Goal: Transaction & Acquisition: Purchase product/service

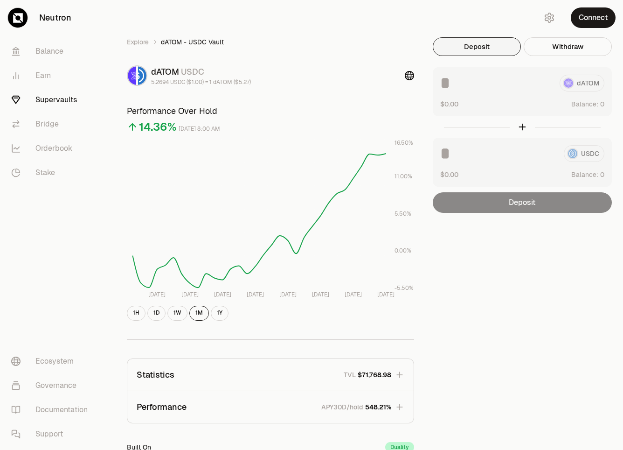
click at [45, 100] on link "Supervaults" at bounding box center [52, 100] width 97 height 24
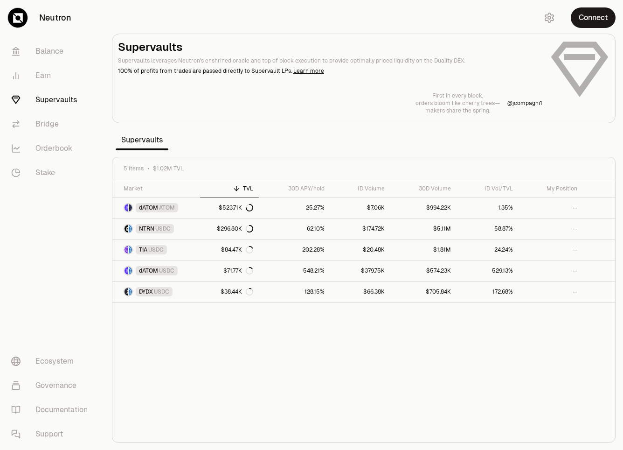
click at [351, 143] on section "Supervaults Supervaults leverages Neutron's enshrined oracle and top of block e…" at bounding box center [363, 225] width 519 height 450
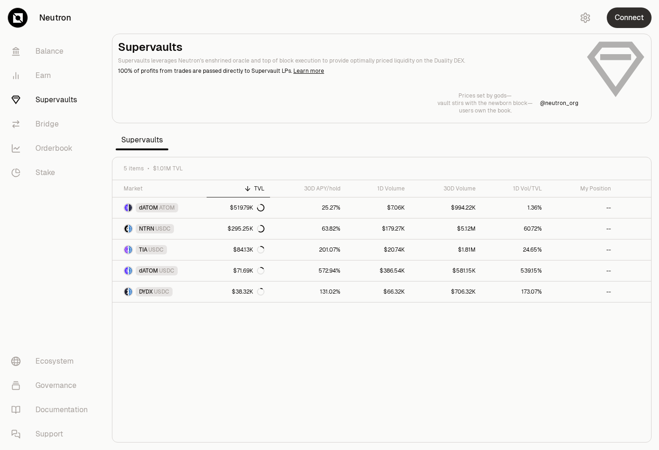
click at [623, 19] on button "Connect" at bounding box center [629, 17] width 45 height 21
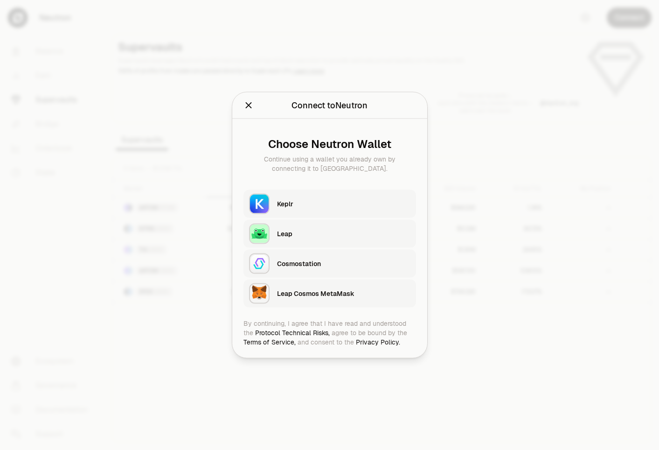
click at [304, 205] on div "Keplr" at bounding box center [343, 203] width 133 height 9
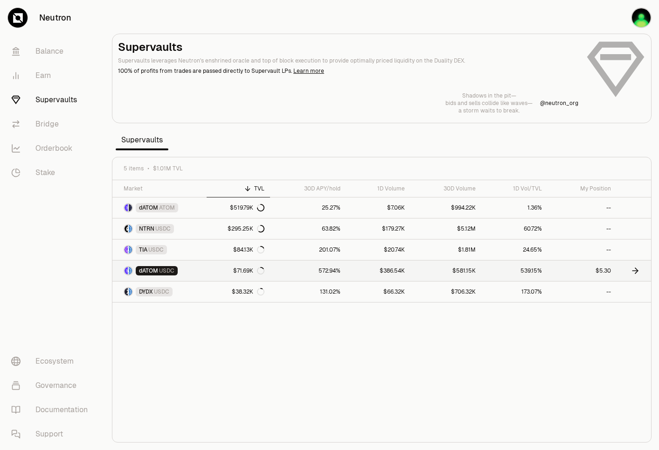
click at [582, 275] on link "$5.30" at bounding box center [582, 270] width 69 height 21
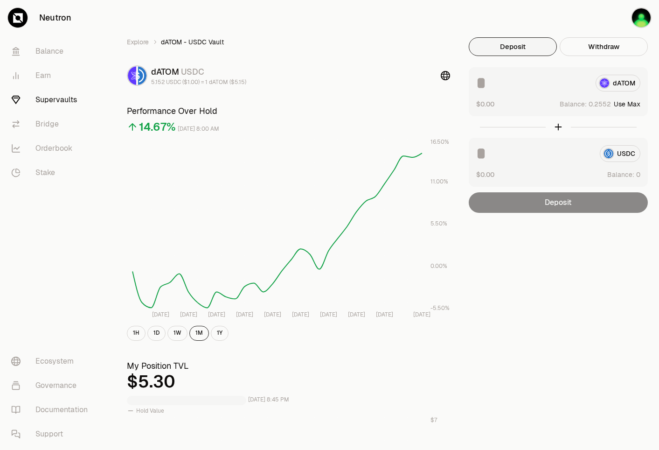
click at [623, 104] on button "Use Max" at bounding box center [627, 103] width 27 height 9
type input "********"
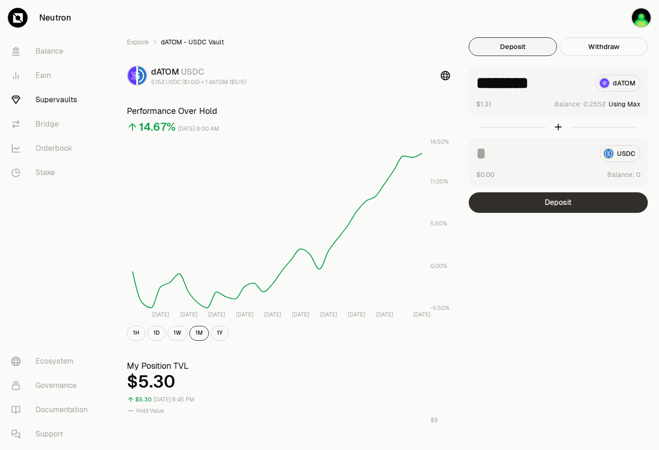
click at [576, 200] on button "Deposit" at bounding box center [558, 202] width 179 height 21
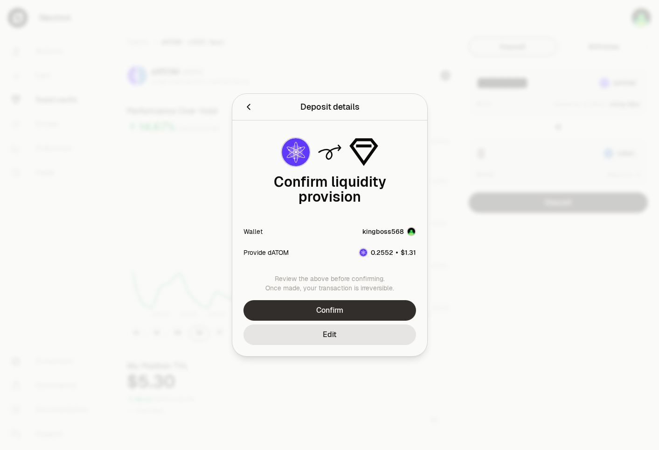
click at [359, 300] on button "Confirm" at bounding box center [329, 310] width 173 height 21
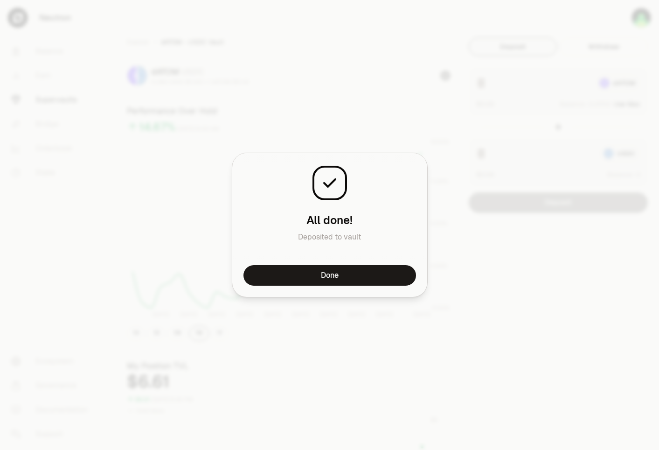
click at [328, 277] on button "Done" at bounding box center [329, 275] width 173 height 21
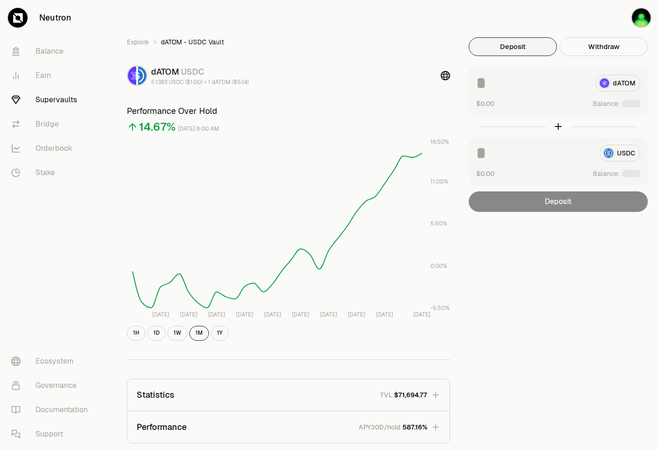
click at [398, 76] on div "dATOM USDC 5.1383 USDC ($1.00) = 1 dATOM ($5.14)" at bounding box center [288, 75] width 323 height 21
click at [519, 18] on div "Explore dATOM - USDC Vault dATOM USDC 5.1383 USDC ($1.00) = 1 dATOM ($5.14) Per…" at bounding box center [381, 303] width 555 height 607
click at [443, 18] on div "Explore dATOM - USDC Vault dATOM USDC 5.152 USDC ($1.00) = 1 dATOM ($5.15) Perf…" at bounding box center [381, 303] width 555 height 607
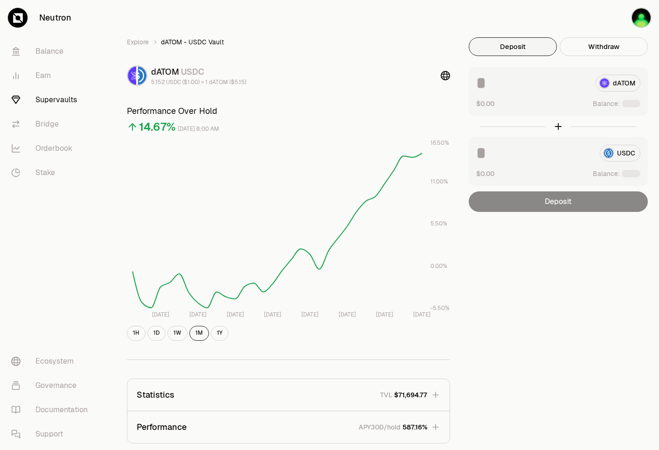
click at [565, 18] on div "Explore dATOM - USDC Vault dATOM USDC 5.152 USDC ($1.00) = 1 dATOM ($5.15) Perf…" at bounding box center [381, 303] width 555 height 607
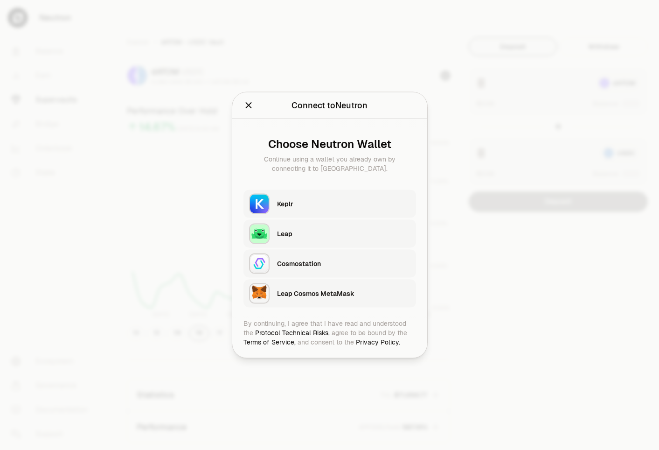
click at [273, 208] on button "Keplr" at bounding box center [329, 204] width 173 height 28
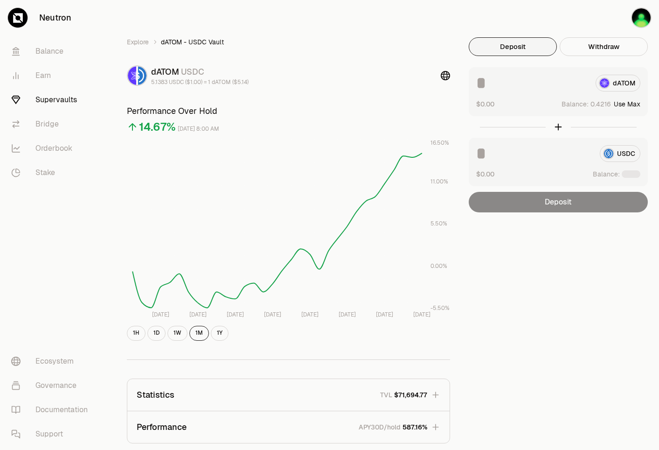
click at [630, 105] on button "Use Max" at bounding box center [627, 103] width 27 height 9
type input "*******"
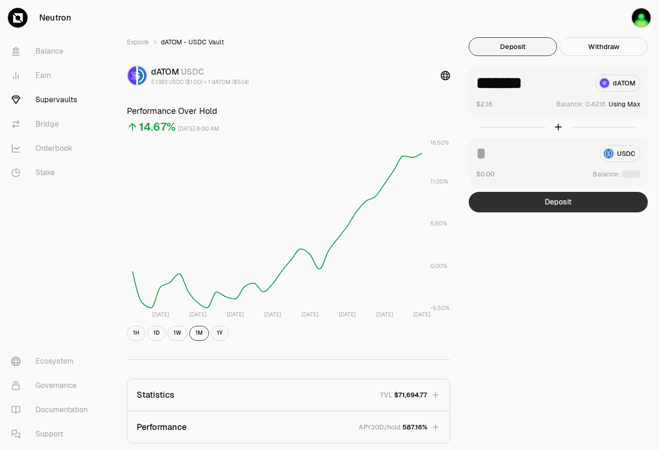
click at [575, 204] on button "Deposit" at bounding box center [558, 202] width 179 height 21
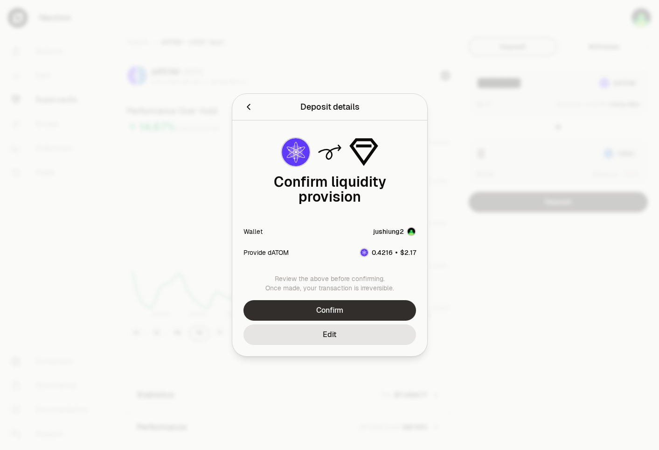
click at [352, 300] on button "Confirm" at bounding box center [329, 310] width 173 height 21
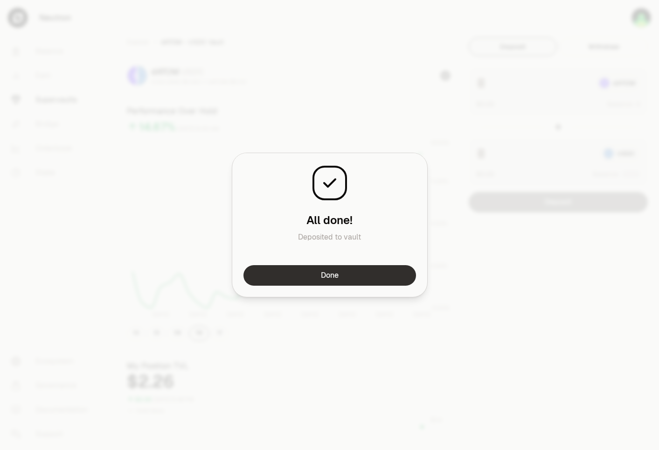
click at [354, 275] on button "Done" at bounding box center [329, 275] width 173 height 21
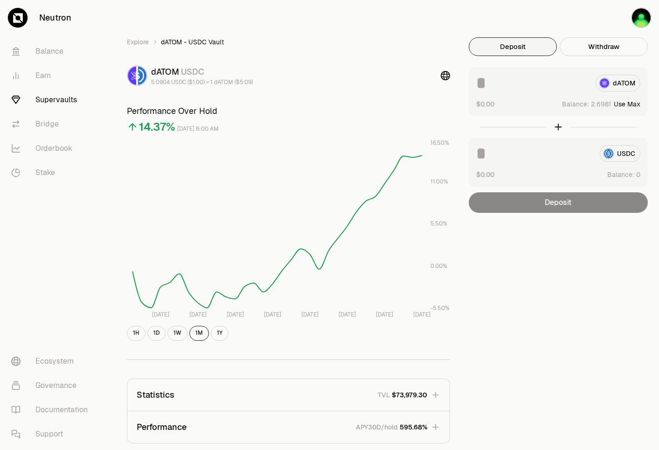
click at [638, 103] on button "Use Max" at bounding box center [627, 103] width 27 height 9
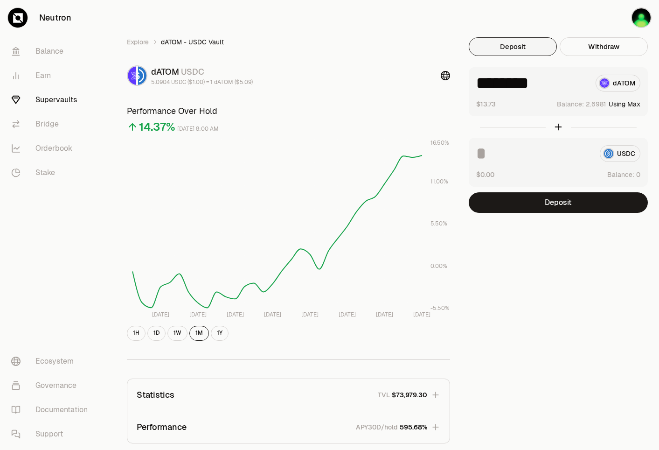
type input "********"
click at [569, 204] on button "Deposit" at bounding box center [558, 202] width 179 height 21
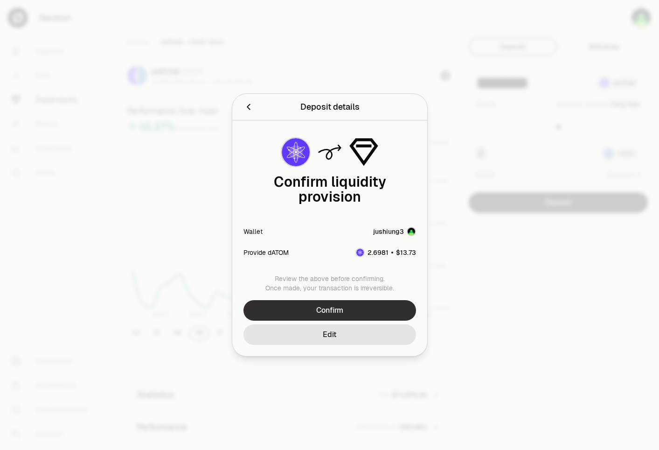
click at [341, 303] on button "Confirm" at bounding box center [329, 310] width 173 height 21
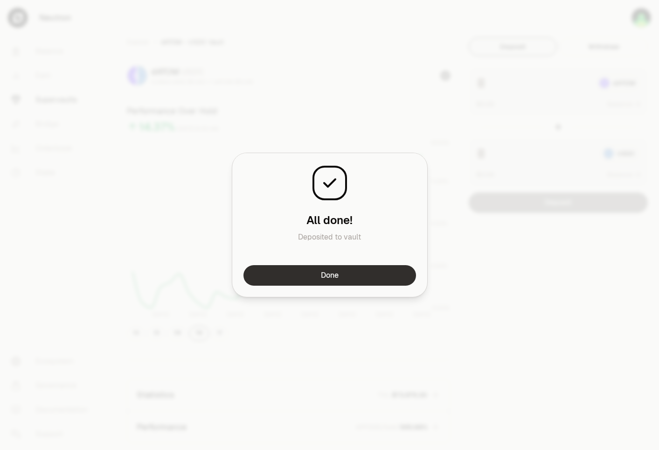
click at [357, 279] on button "Done" at bounding box center [329, 275] width 173 height 21
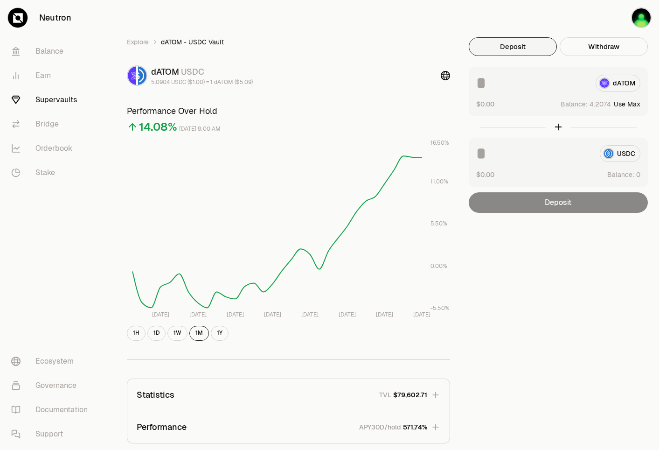
click at [632, 103] on button "Use Max" at bounding box center [627, 103] width 27 height 9
type input "********"
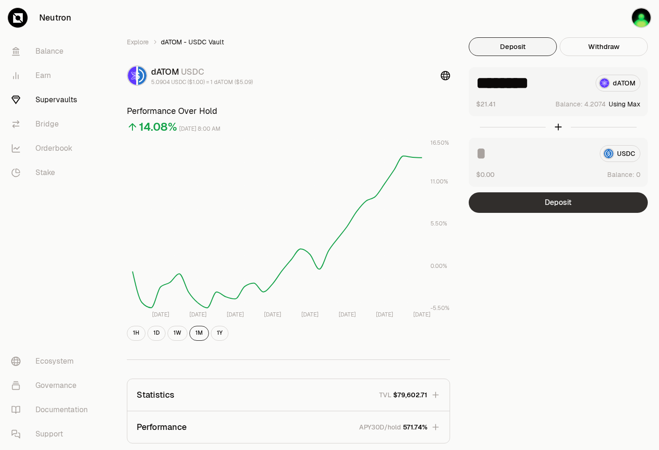
click at [572, 201] on button "Deposit" at bounding box center [558, 202] width 179 height 21
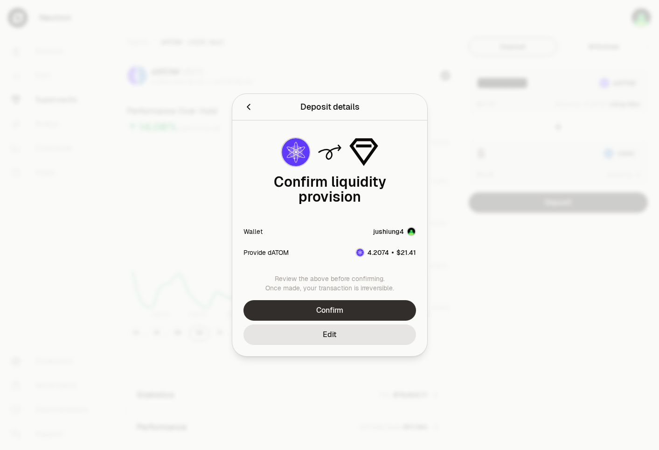
click at [323, 300] on button "Confirm" at bounding box center [329, 310] width 173 height 21
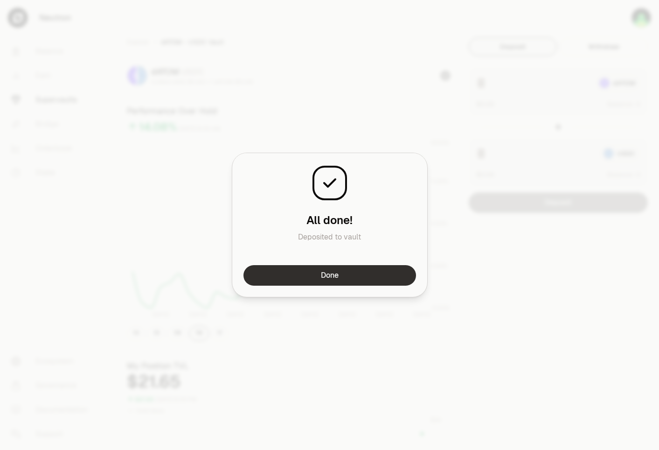
click at [368, 275] on button "Done" at bounding box center [329, 275] width 173 height 21
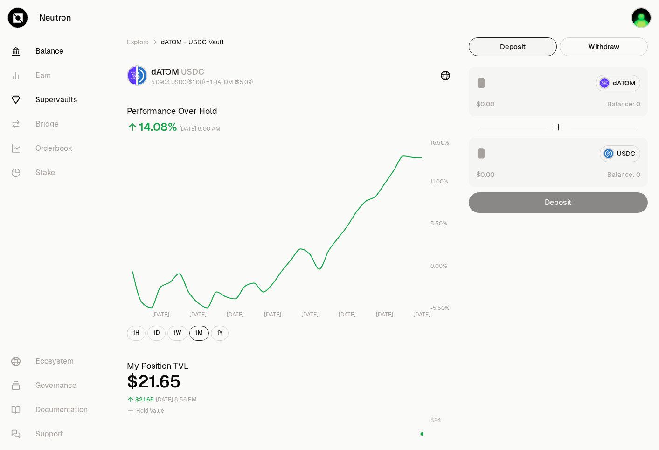
click at [52, 55] on link "Balance" at bounding box center [52, 51] width 97 height 24
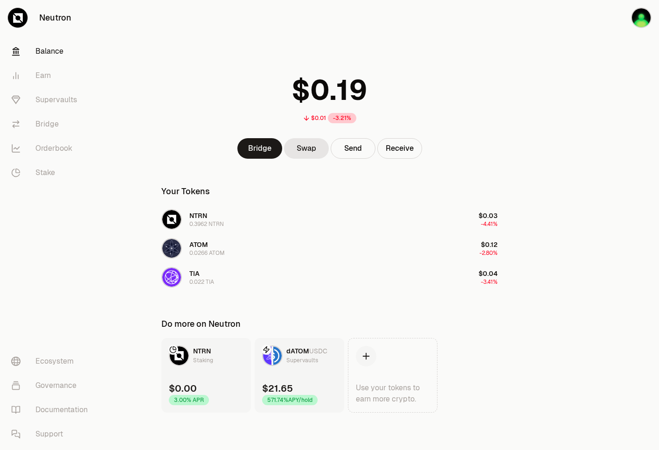
click at [493, 96] on div "$0.01 -3.21%" at bounding box center [329, 96] width 359 height 73
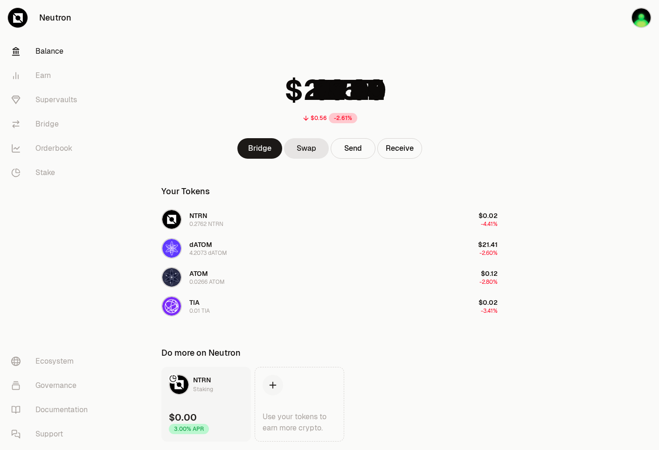
click at [555, 17] on div at bounding box center [607, 239] width 104 height 479
click at [45, 97] on link "Supervaults" at bounding box center [52, 100] width 97 height 24
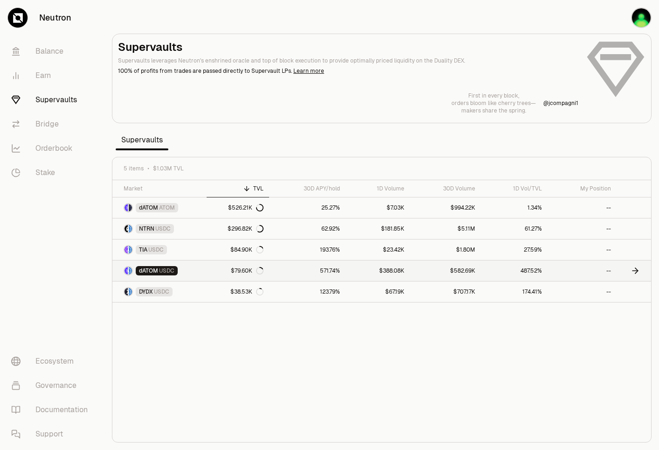
click at [629, 270] on link at bounding box center [634, 270] width 35 height 21
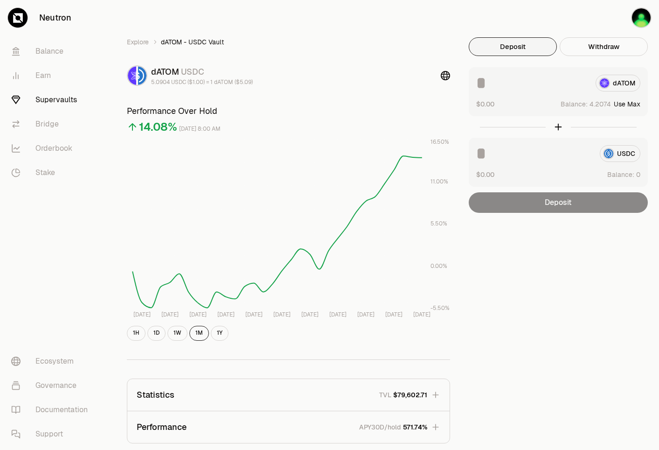
click at [631, 103] on button "Use Max" at bounding box center [627, 103] width 27 height 9
type input "********"
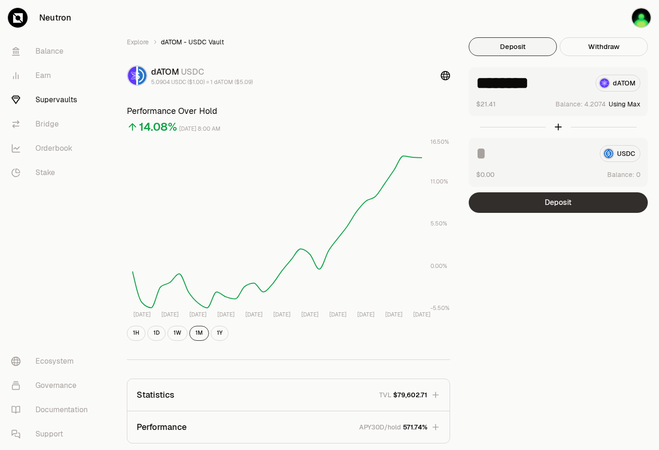
click at [555, 206] on button "Deposit" at bounding box center [558, 202] width 179 height 21
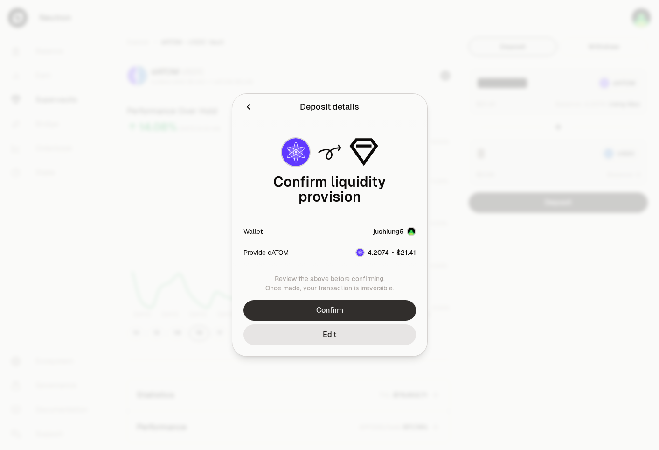
click at [319, 306] on button "Confirm" at bounding box center [329, 310] width 173 height 21
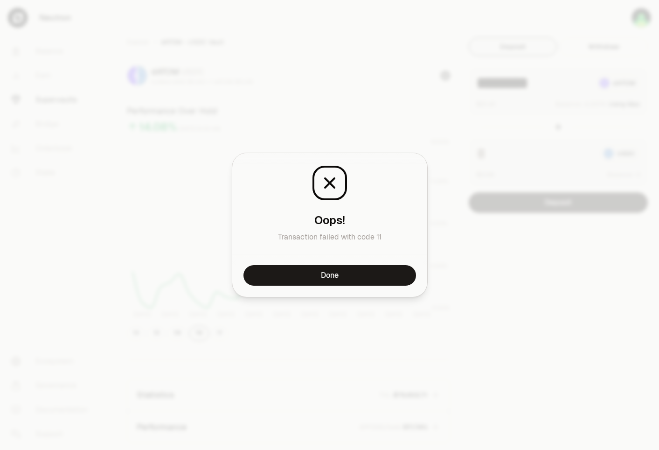
click at [299, 277] on button "Done" at bounding box center [329, 275] width 173 height 21
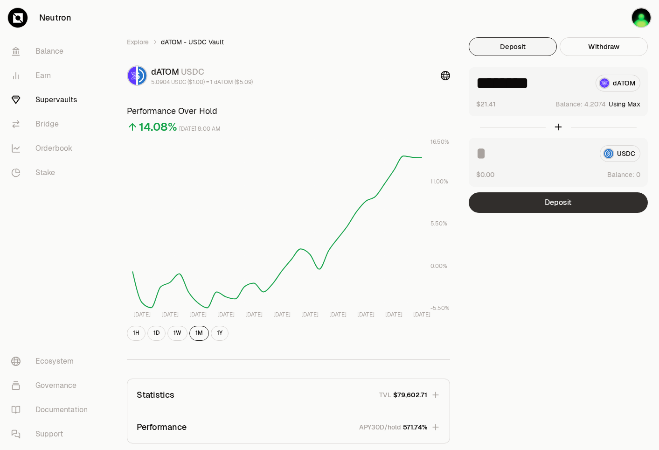
click at [553, 197] on button "Deposit" at bounding box center [558, 202] width 179 height 21
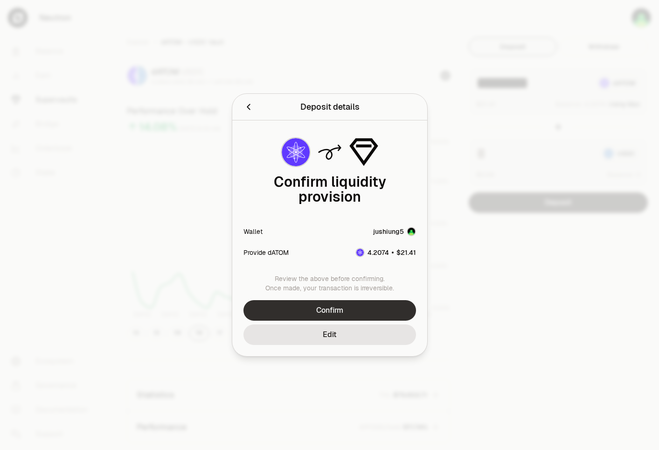
click at [344, 303] on button "Confirm" at bounding box center [329, 310] width 173 height 21
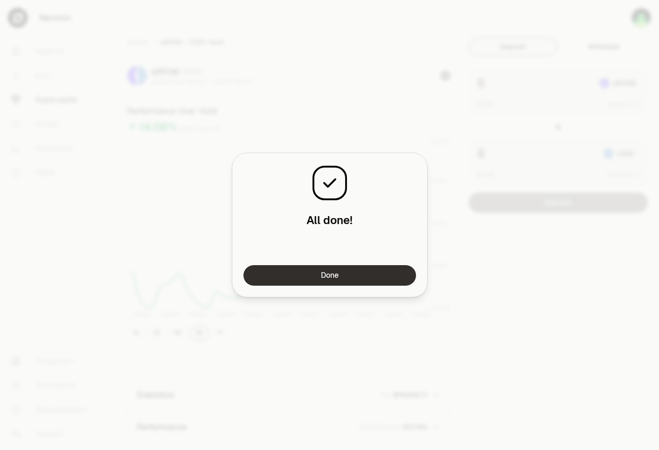
click at [372, 269] on button "Done" at bounding box center [329, 275] width 173 height 21
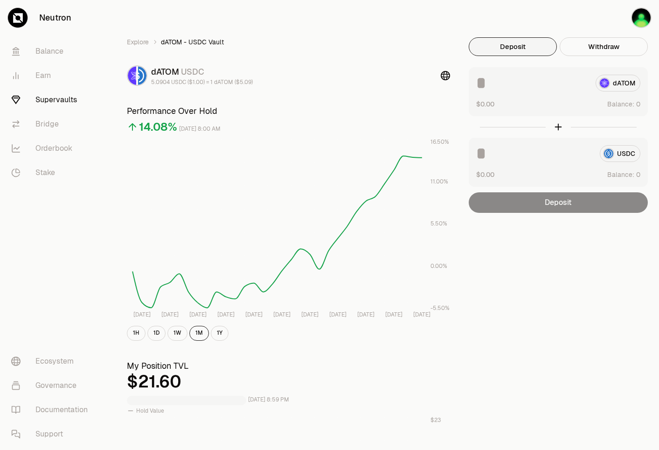
click at [583, 244] on div "Explore dATOM - USDC Vault dATOM USDC 5.0904 USDC ($1.00) = 1 dATOM ($5.09) Per…" at bounding box center [382, 442] width 532 height 810
click at [584, 243] on div "Explore dATOM - USDC Vault dATOM USDC 5.0904 USDC ($1.00) = 1 dATOM ($5.09) Per…" at bounding box center [382, 442] width 532 height 810
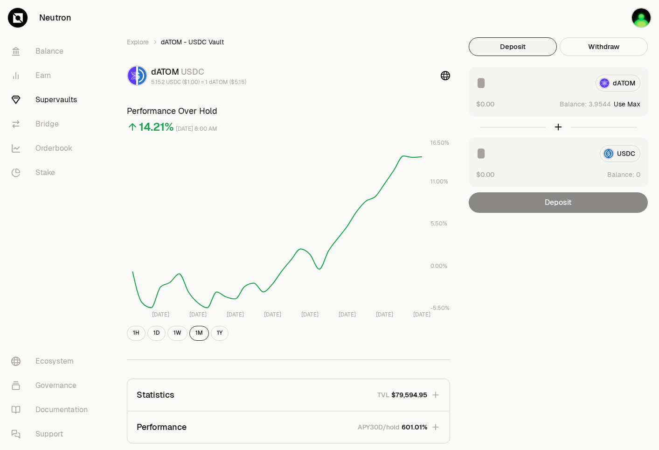
click at [632, 104] on button "Use Max" at bounding box center [627, 103] width 27 height 9
type input "********"
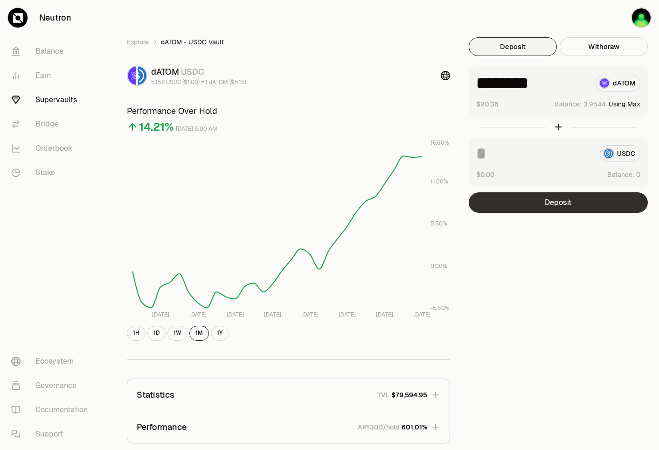
click at [588, 197] on button "Deposit" at bounding box center [558, 202] width 179 height 21
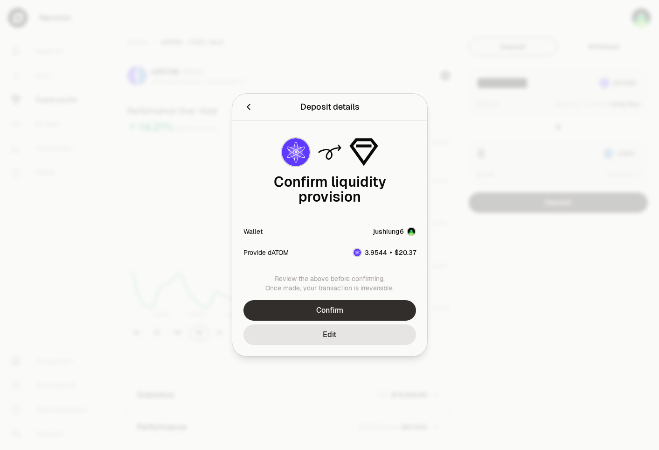
click at [336, 300] on button "Confirm" at bounding box center [329, 310] width 173 height 21
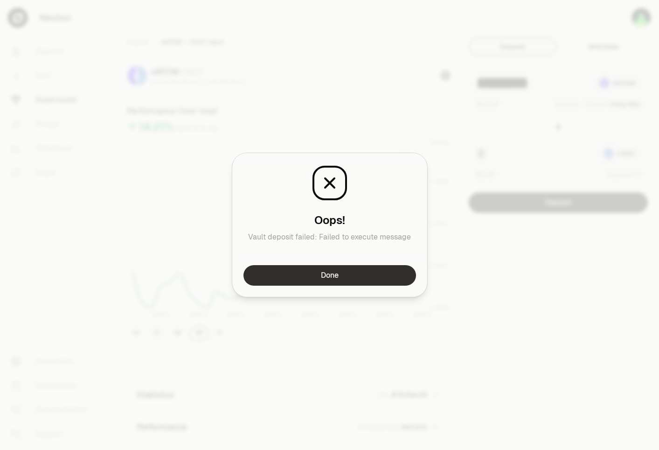
click at [325, 280] on button "Done" at bounding box center [329, 275] width 173 height 21
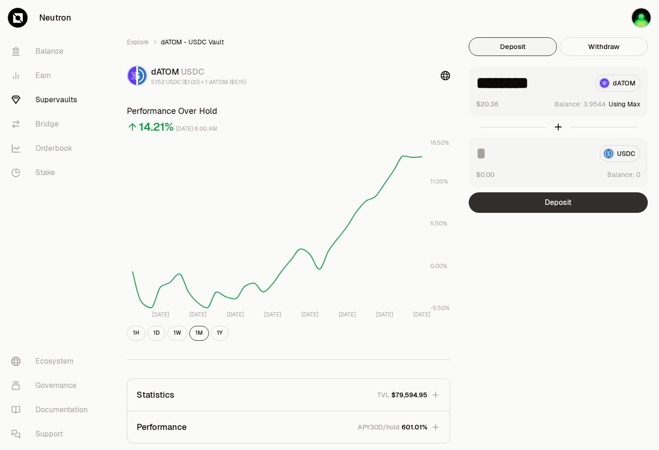
click at [569, 204] on button "Deposit" at bounding box center [558, 202] width 179 height 21
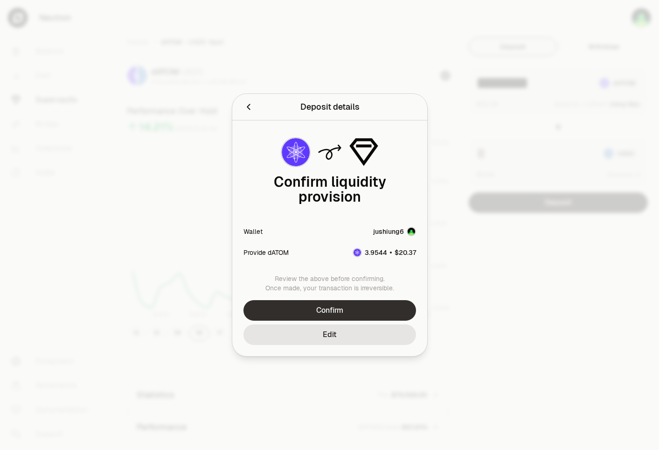
click at [375, 302] on button "Confirm" at bounding box center [329, 310] width 173 height 21
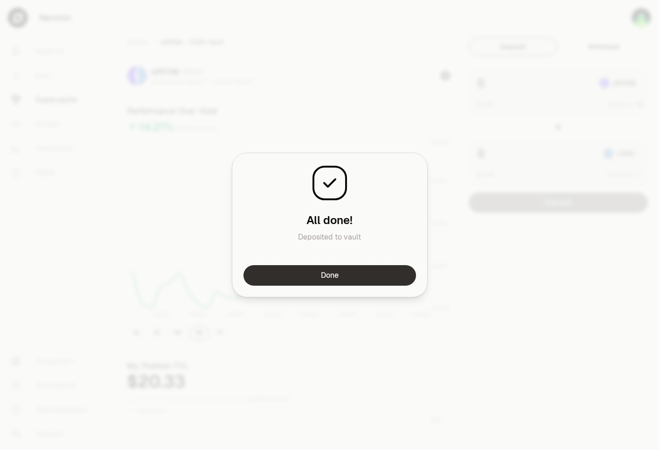
click at [351, 271] on button "Done" at bounding box center [329, 275] width 173 height 21
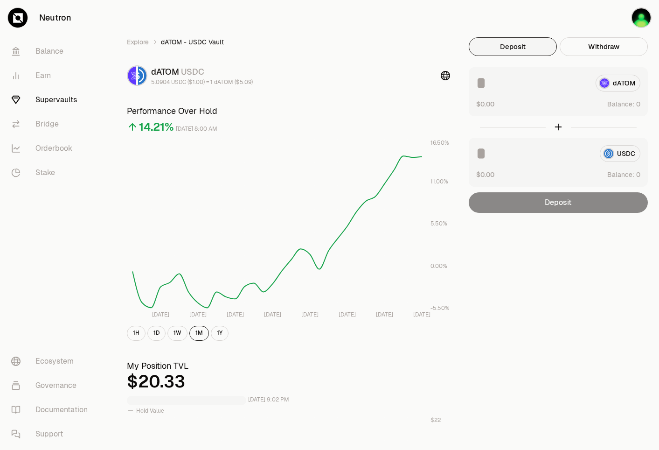
click at [554, 256] on div "Explore dATOM - USDC Vault dATOM USDC 5.0904 USDC ($1.00) = 1 dATOM ($5.09) Per…" at bounding box center [382, 442] width 532 height 810
click at [545, 241] on div "Explore dATOM - USDC Vault dATOM USDC 5.0904 USDC ($1.00) = 1 dATOM ($5.09) Per…" at bounding box center [382, 442] width 532 height 810
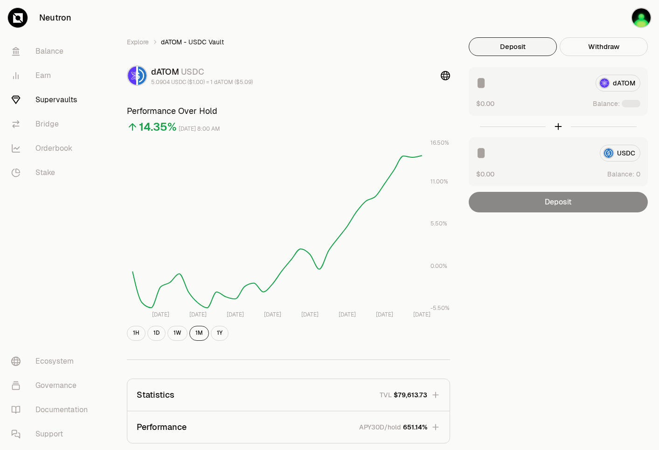
click at [432, 25] on div "Explore dATOM - USDC Vault dATOM USDC 5.0904 USDC ($1.00) = 1 dATOM ($5.09) Per…" at bounding box center [381, 303] width 555 height 607
click at [406, 25] on div "Explore dATOM - USDC Vault dATOM USDC 5.0904 USDC ($1.00) = 1 dATOM ($5.09) Per…" at bounding box center [381, 303] width 555 height 607
click at [633, 104] on button "Use Max" at bounding box center [627, 103] width 27 height 9
type input "*******"
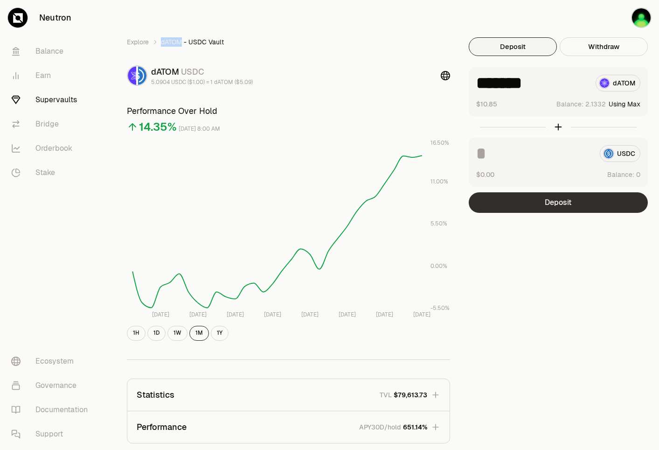
click at [562, 197] on button "Deposit" at bounding box center [558, 202] width 179 height 21
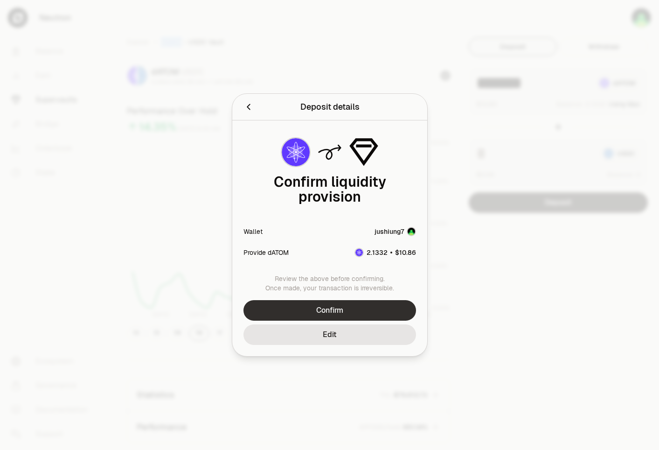
click at [353, 301] on button "Confirm" at bounding box center [329, 310] width 173 height 21
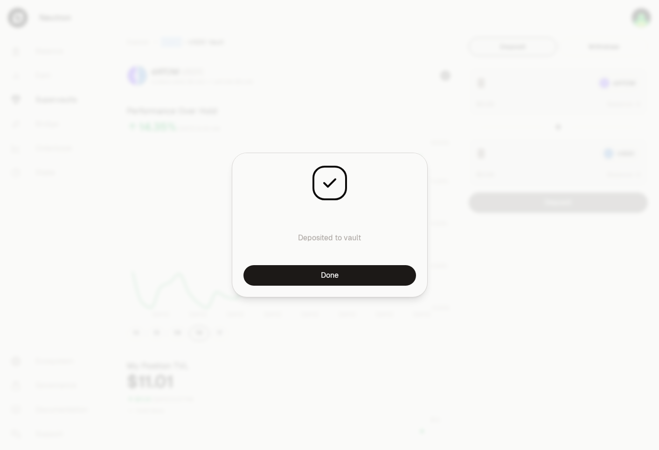
click at [321, 267] on button "Done" at bounding box center [329, 275] width 173 height 21
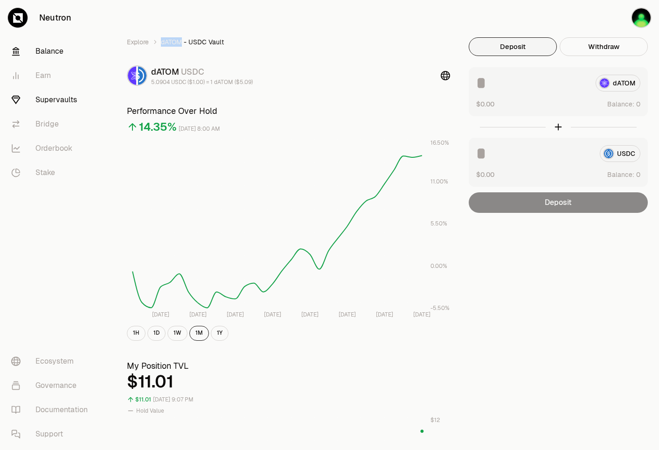
click at [53, 55] on link "Balance" at bounding box center [52, 51] width 97 height 24
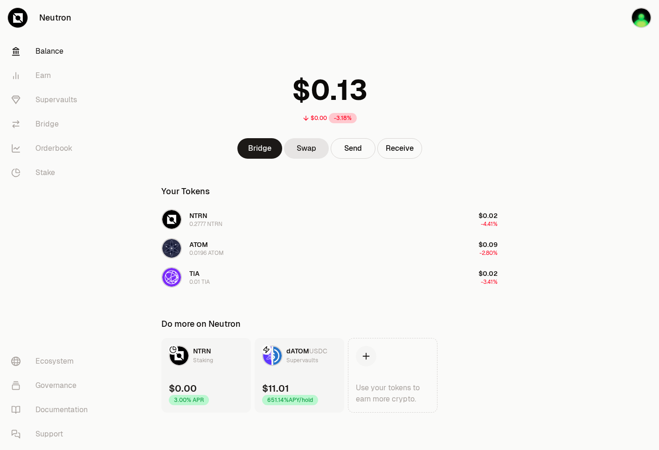
click at [520, 138] on main "$0.00 -3.18% Bridge Swap Send Receive Your Tokens NTRN 0.2777 NTRN $0.02 -4.41%…" at bounding box center [381, 225] width 555 height 450
click at [523, 133] on main "$0.00 -3.18% Bridge Swap Send Receive Your Tokens NTRN 0.2777 NTRN $0.02 -4.41%…" at bounding box center [381, 225] width 555 height 450
click at [36, 81] on link "Earn" at bounding box center [52, 75] width 97 height 24
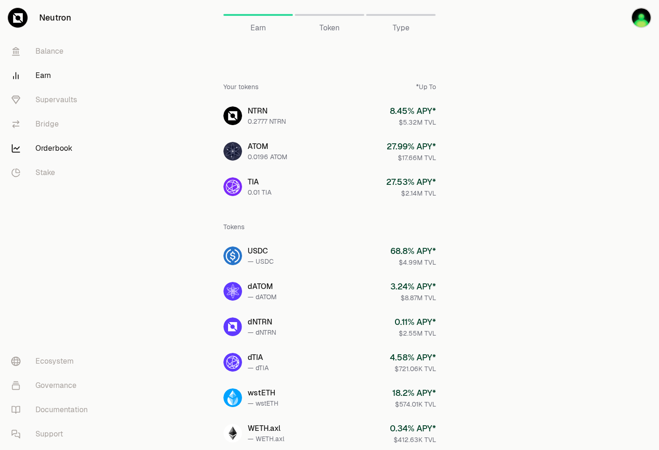
click at [43, 151] on link "Orderbook" at bounding box center [52, 148] width 97 height 24
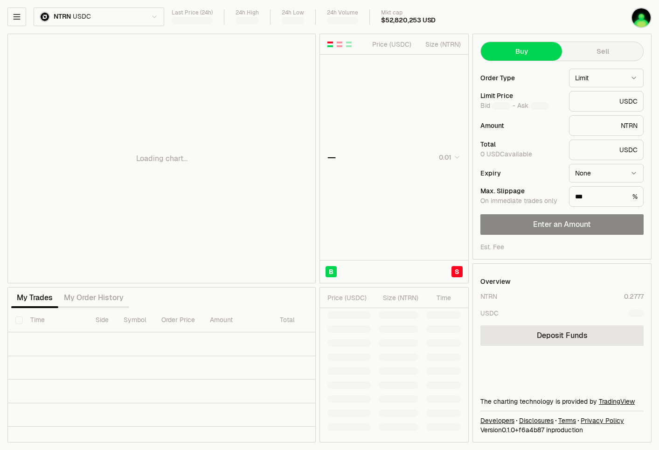
type input "********"
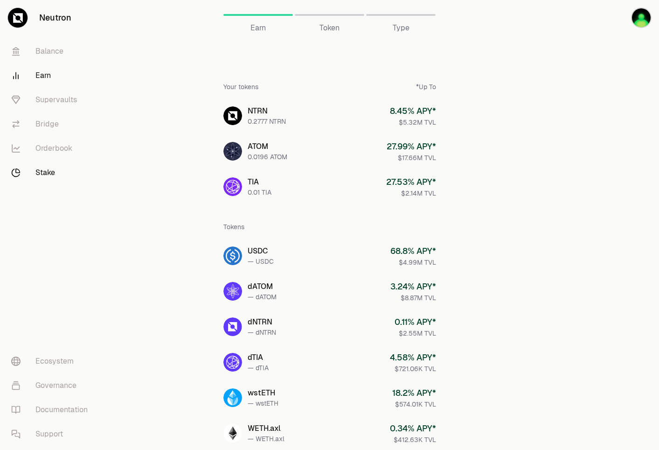
click at [38, 168] on link "Stake" at bounding box center [52, 172] width 97 height 24
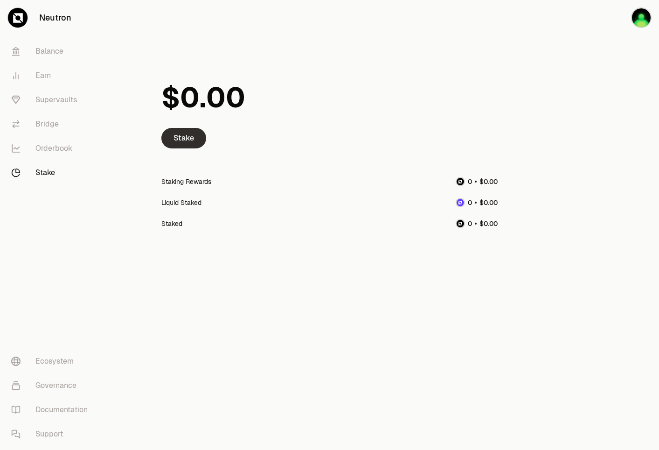
click at [174, 141] on link "Stake" at bounding box center [183, 138] width 45 height 21
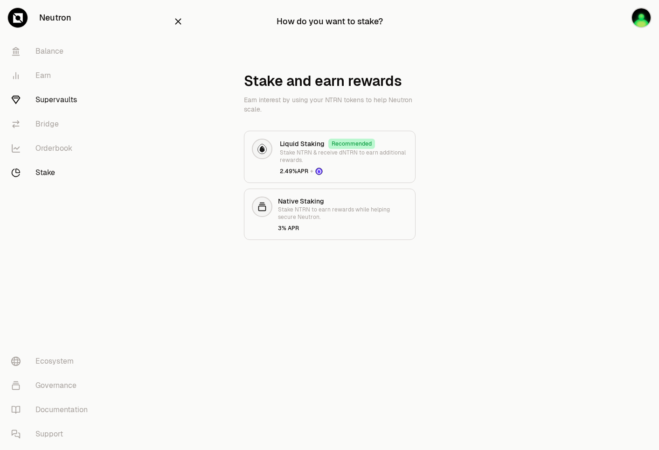
click at [57, 99] on link "Supervaults" at bounding box center [52, 100] width 97 height 24
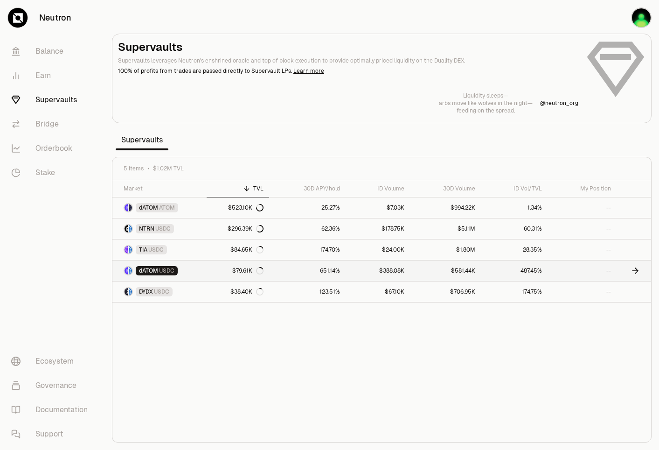
click at [170, 273] on span "USDC" at bounding box center [166, 270] width 15 height 7
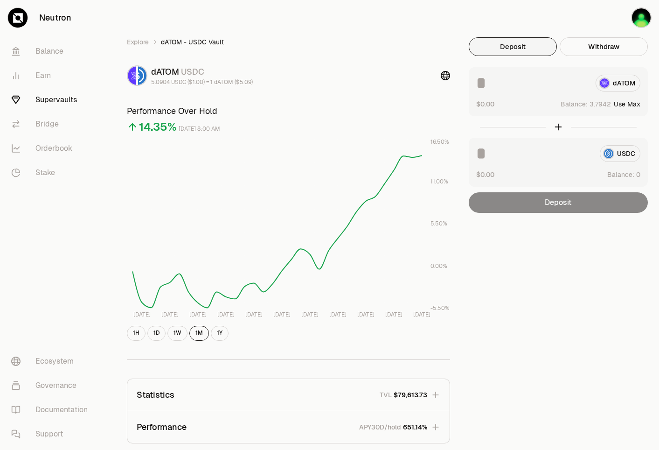
click at [631, 103] on button "Use Max" at bounding box center [627, 103] width 27 height 9
type input "********"
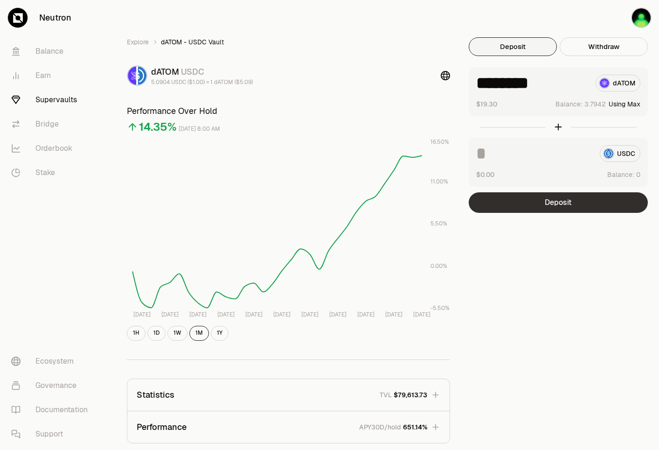
click at [564, 204] on button "Deposit" at bounding box center [558, 202] width 179 height 21
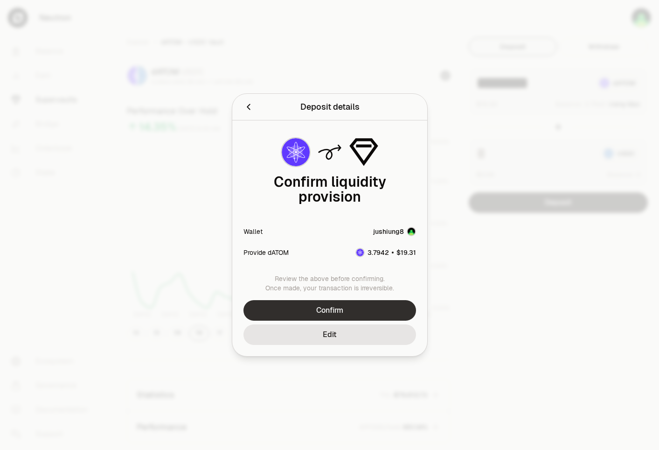
click at [347, 310] on button "Confirm" at bounding box center [329, 310] width 173 height 21
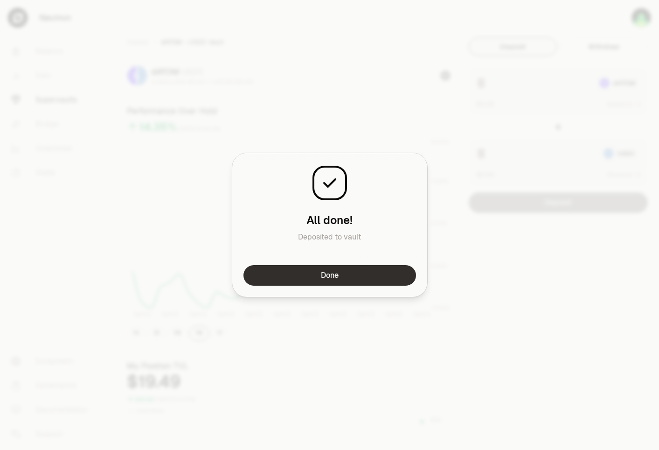
click at [358, 277] on button "Done" at bounding box center [329, 275] width 173 height 21
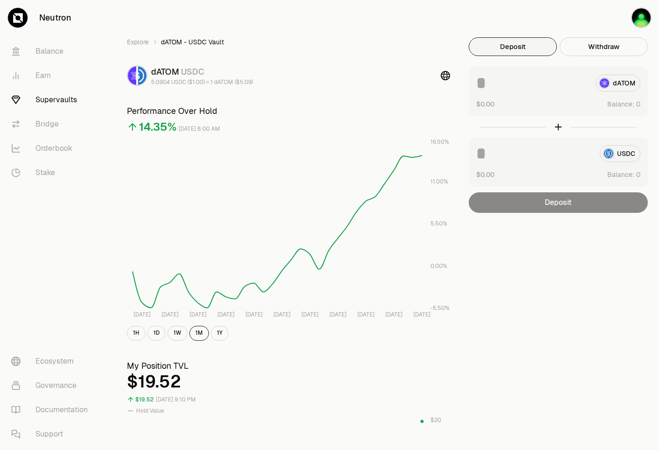
click at [558, 244] on div "Explore dATOM - USDC Vault dATOM USDC 5.0904 USDC ($1.00) = 1 dATOM ($5.09) Per…" at bounding box center [382, 442] width 532 height 810
click at [564, 246] on div "Explore dATOM - USDC Vault dATOM USDC 5.0904 USDC ($1.00) = 1 dATOM ($5.09) Per…" at bounding box center [382, 442] width 532 height 810
click at [585, 257] on div "Explore dATOM - USDC Vault dATOM USDC 5.0904 USDC ($1.00) = 1 dATOM ($5.09) Per…" at bounding box center [382, 442] width 532 height 810
click at [606, 270] on div "Explore dATOM - USDC Vault dATOM USDC 5.0904 USDC ($1.00) = 1 dATOM ($5.09) Per…" at bounding box center [382, 442] width 532 height 810
click at [52, 53] on link "Balance" at bounding box center [52, 51] width 97 height 24
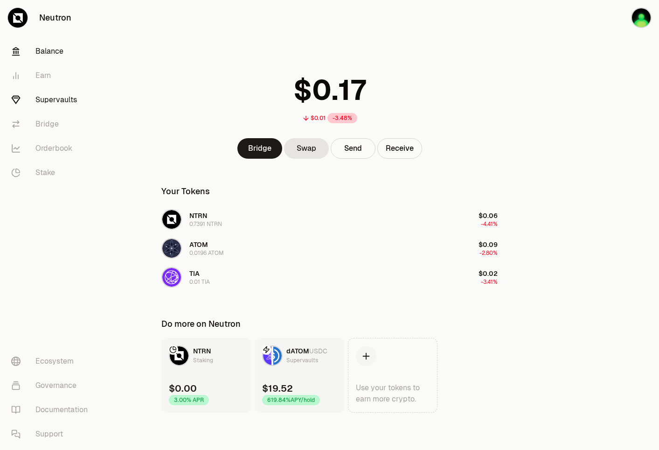
click at [48, 102] on link "Supervaults" at bounding box center [52, 100] width 97 height 24
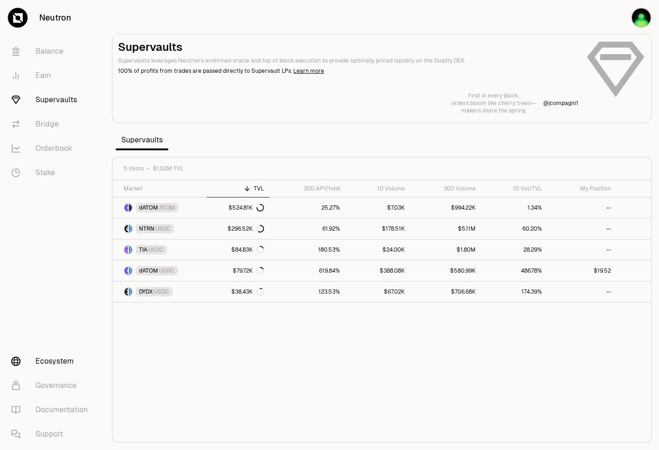
click at [40, 366] on link "Ecosystem" at bounding box center [52, 361] width 97 height 24
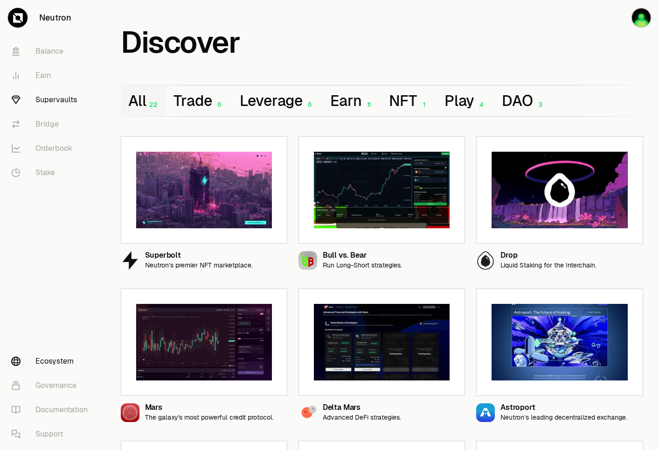
click at [61, 104] on link "Supervaults" at bounding box center [52, 100] width 97 height 24
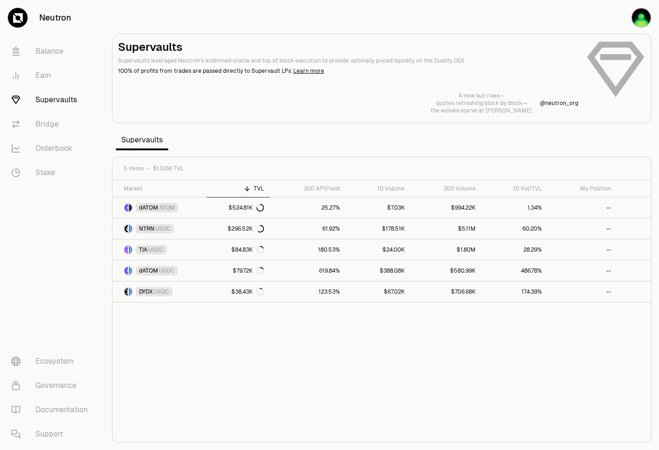
click at [534, 140] on section "Supervaults Supervaults leverages Neutron's enshrined oracle and top of block e…" at bounding box center [381, 225] width 555 height 450
click at [154, 267] on span "dATOM" at bounding box center [148, 270] width 19 height 7
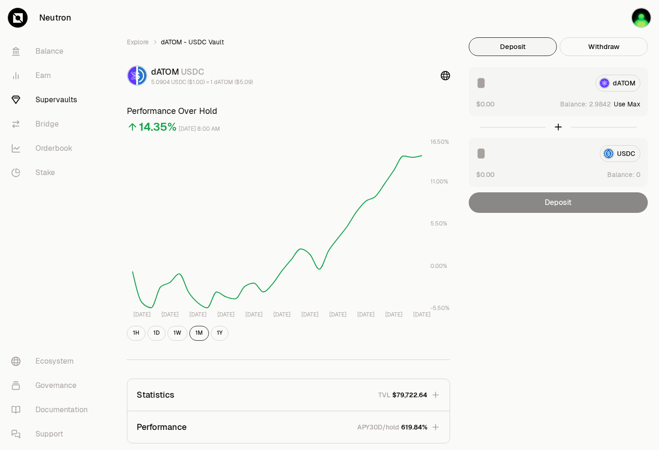
click at [638, 102] on button "Use Max" at bounding box center [627, 103] width 27 height 9
type input "********"
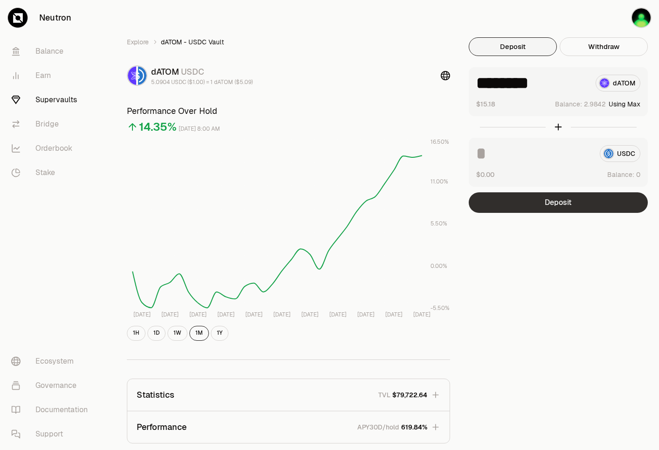
click at [560, 201] on button "Deposit" at bounding box center [558, 202] width 179 height 21
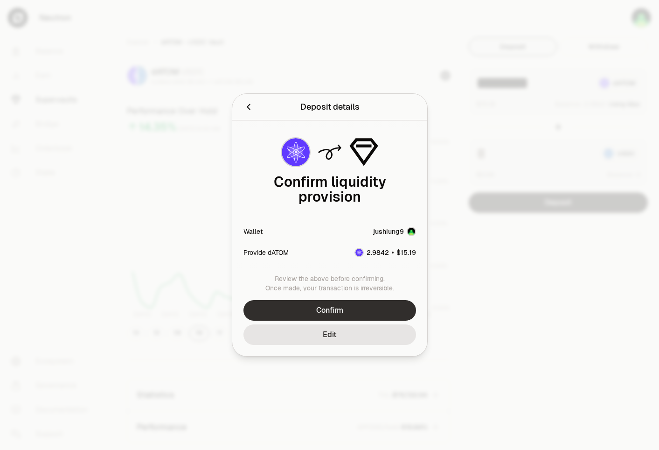
click at [392, 300] on button "Confirm" at bounding box center [329, 310] width 173 height 21
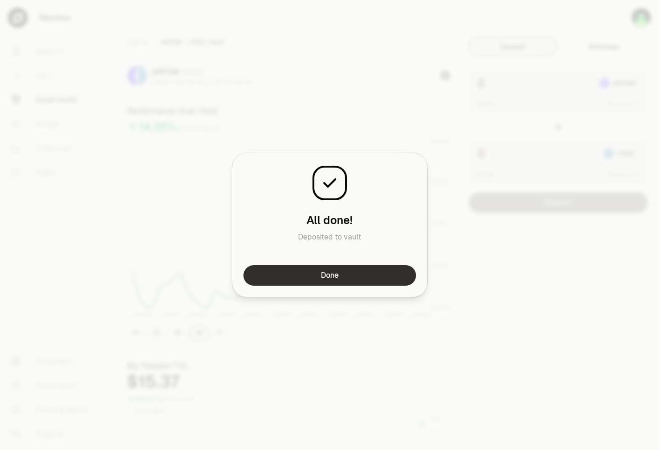
click at [333, 276] on button "Done" at bounding box center [329, 275] width 173 height 21
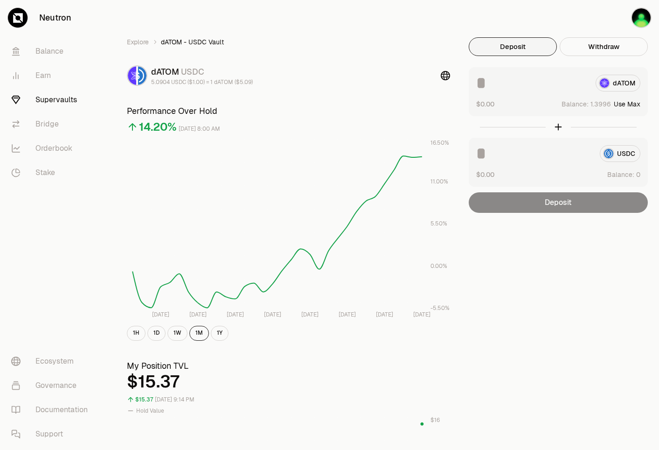
click at [630, 104] on button "Use Max" at bounding box center [627, 103] width 27 height 9
type input "********"
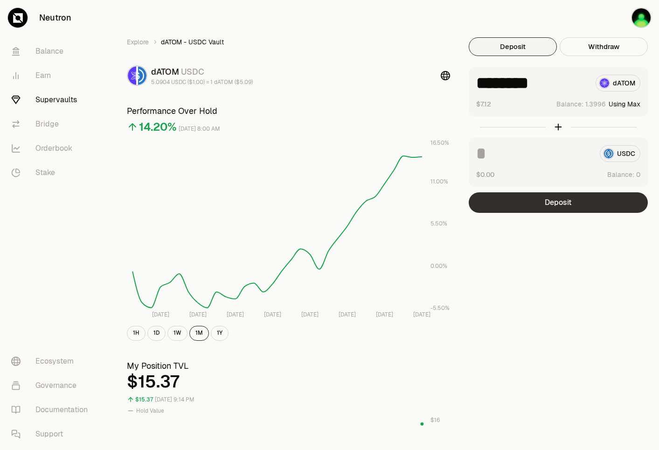
click at [562, 206] on button "Deposit" at bounding box center [558, 202] width 179 height 21
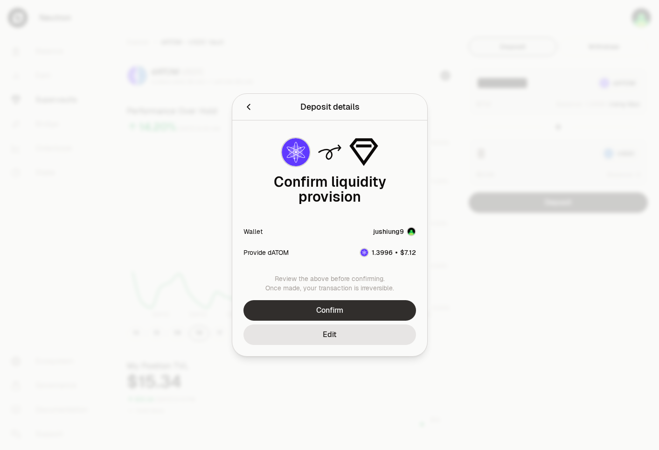
click at [372, 303] on button "Confirm" at bounding box center [329, 310] width 173 height 21
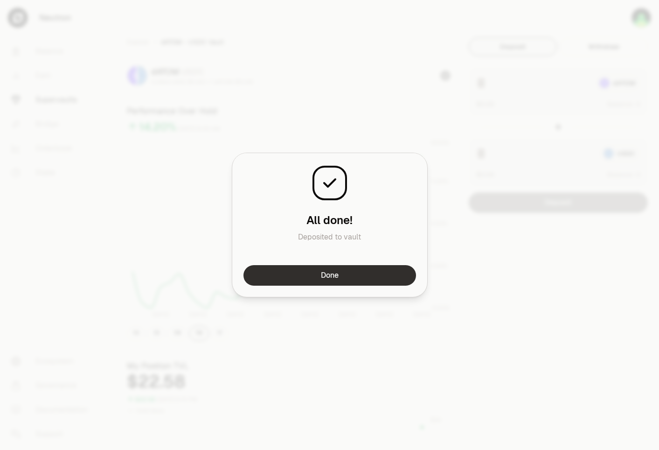
click at [395, 277] on button "Done" at bounding box center [329, 275] width 173 height 21
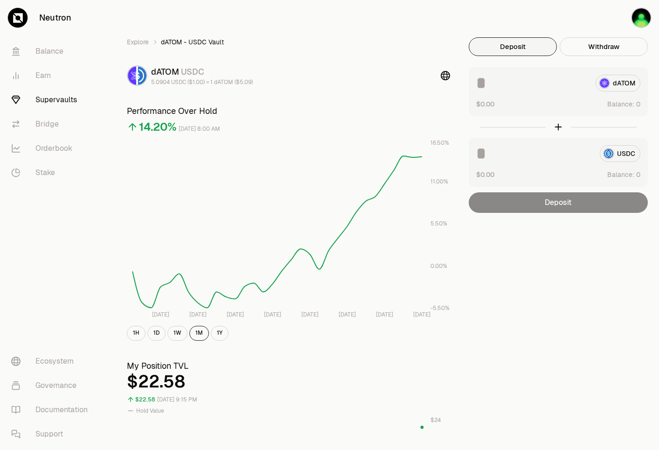
click at [570, 262] on div "Explore dATOM - USDC Vault dATOM USDC 5.0904 USDC ($1.00) = 1 dATOM ($5.09) Per…" at bounding box center [382, 442] width 532 height 810
click at [61, 55] on link "Balance" at bounding box center [52, 51] width 97 height 24
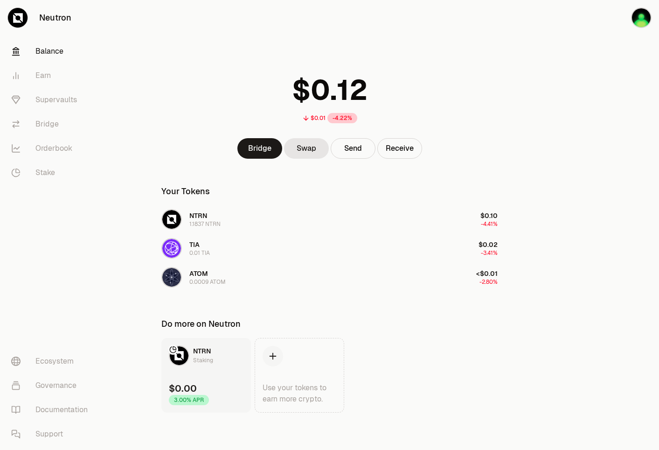
click at [519, 119] on main "$0.01 -4.22% Bridge Swap Send Receive Your Tokens NTRN 1.1837 NTRN $0.10 -4.41%…" at bounding box center [381, 225] width 555 height 450
click at [518, 116] on main "$0.01 -4.22% Bridge Swap Send Receive Your Tokens NTRN 1.1837 NTRN $0.10 -4.41%…" at bounding box center [381, 225] width 555 height 450
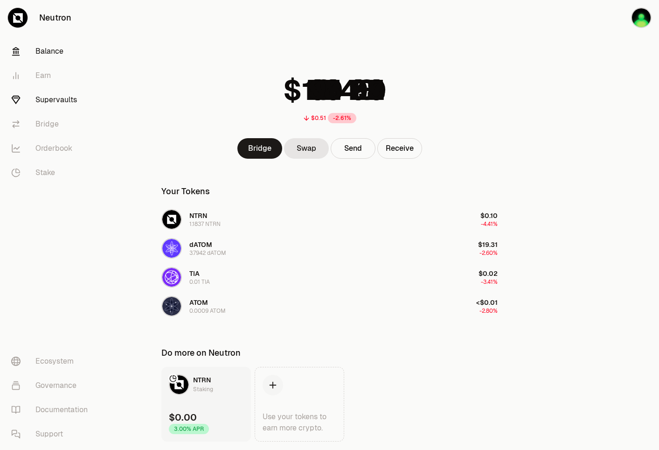
click at [60, 95] on link "Supervaults" at bounding box center [52, 100] width 97 height 24
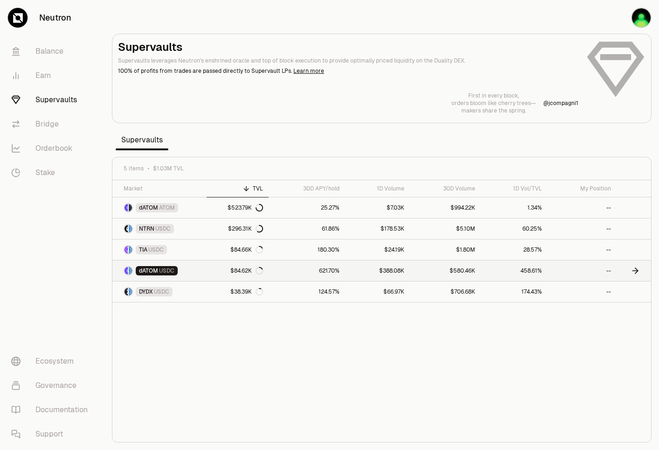
click at [635, 271] on icon at bounding box center [635, 271] width 6 height 0
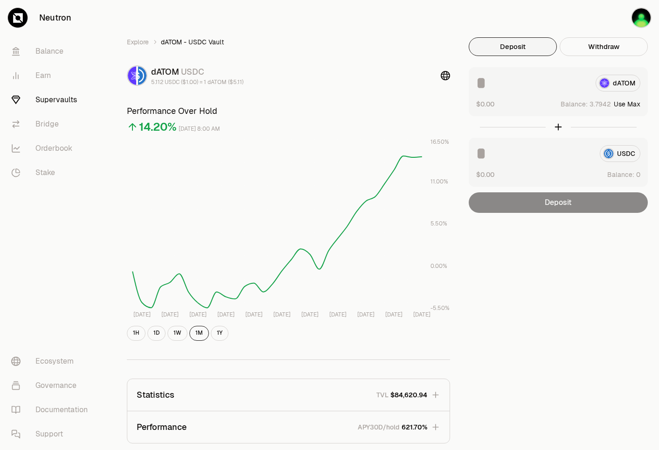
click at [635, 103] on button "Use Max" at bounding box center [627, 103] width 27 height 9
type input "********"
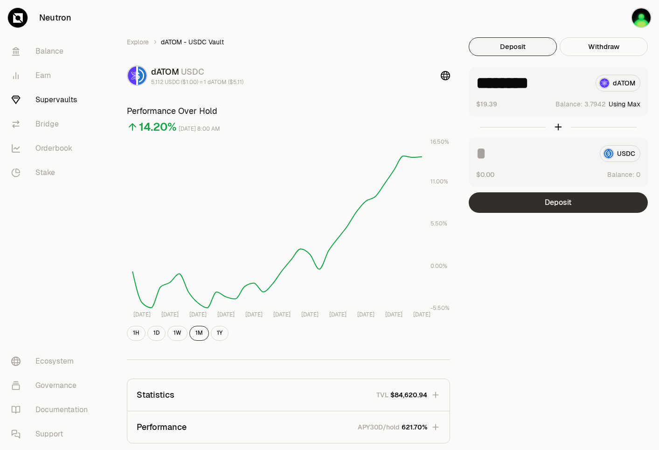
click at [594, 200] on button "Deposit" at bounding box center [558, 202] width 179 height 21
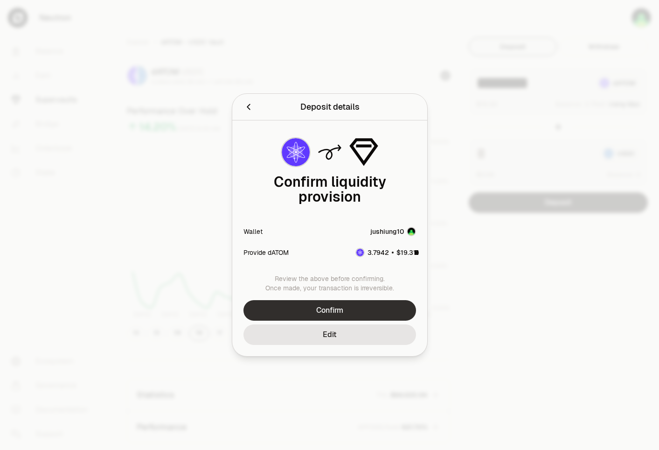
click at [351, 309] on button "Confirm" at bounding box center [329, 310] width 173 height 21
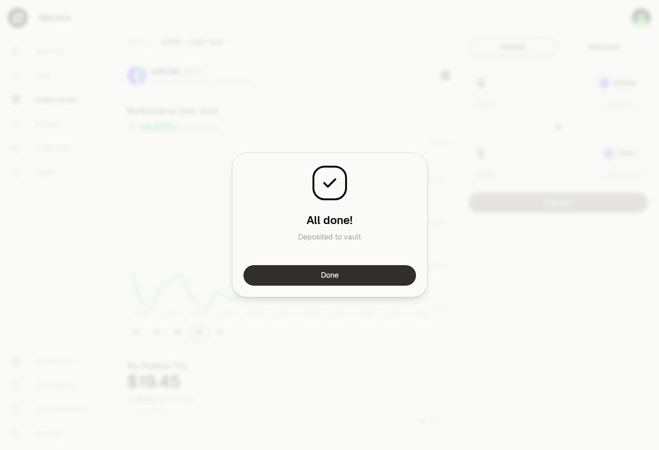
click at [375, 280] on button "Done" at bounding box center [329, 275] width 173 height 21
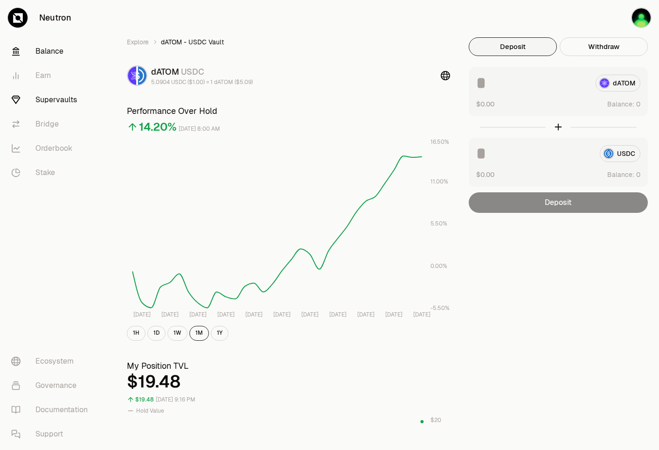
click at [58, 47] on link "Balance" at bounding box center [52, 51] width 97 height 24
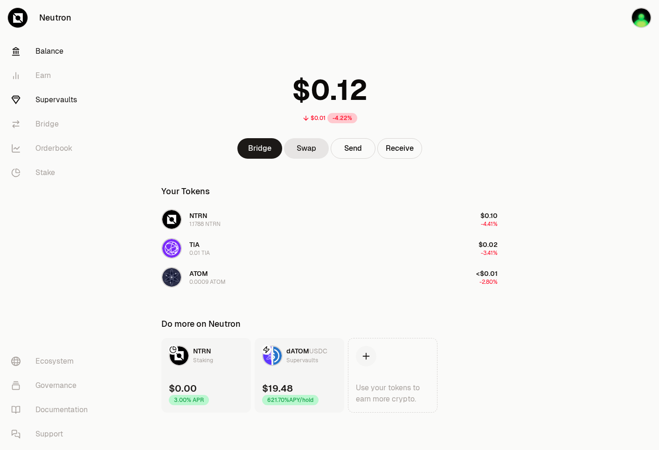
click at [60, 103] on link "Supervaults" at bounding box center [52, 100] width 97 height 24
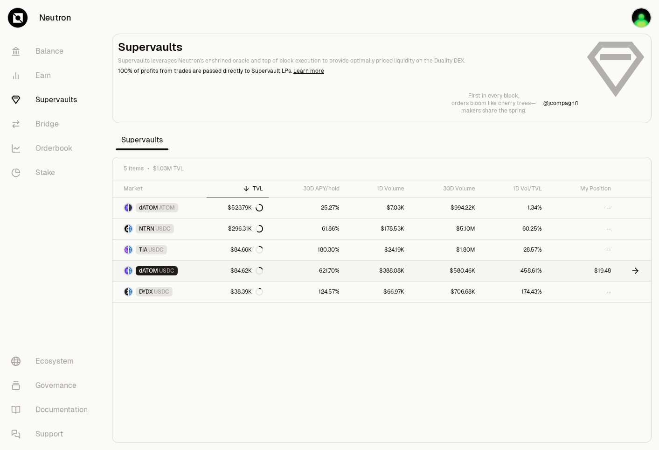
click at [599, 268] on link "$19.48" at bounding box center [582, 270] width 69 height 21
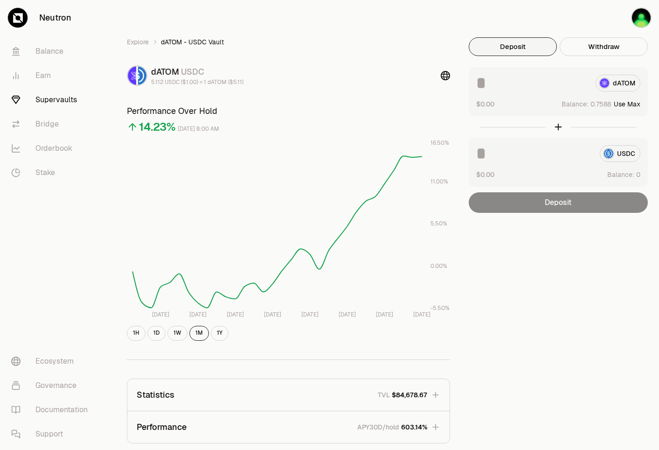
click at [561, 250] on div "Explore dATOM - USDC Vault dATOM USDC 5.112 USDC ($1.00) = 1 dATOM ($5.11) Perf…" at bounding box center [382, 303] width 532 height 532
click at [638, 103] on button "Use Max" at bounding box center [627, 103] width 27 height 9
type input "********"
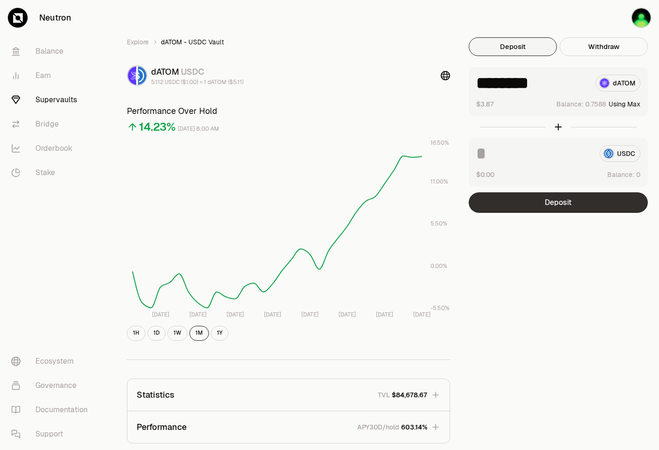
click at [571, 192] on fieldset "******** dATOM $3.87 Balance: Using Max USDC $0.00 Balance: Deposit" at bounding box center [558, 140] width 179 height 146
click at [571, 196] on button "Deposit" at bounding box center [558, 202] width 179 height 21
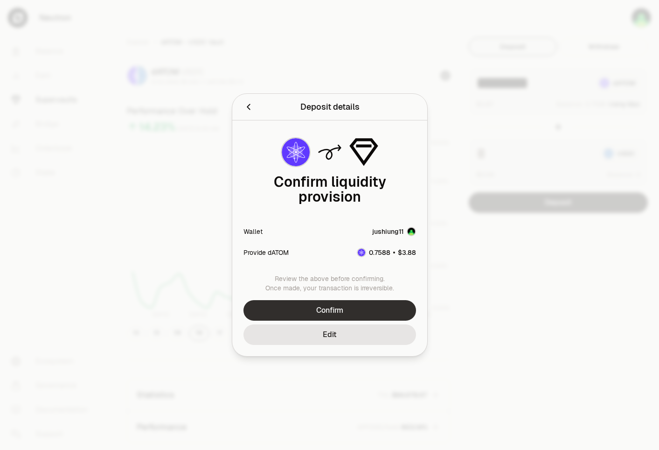
click at [362, 303] on button "Confirm" at bounding box center [329, 310] width 173 height 21
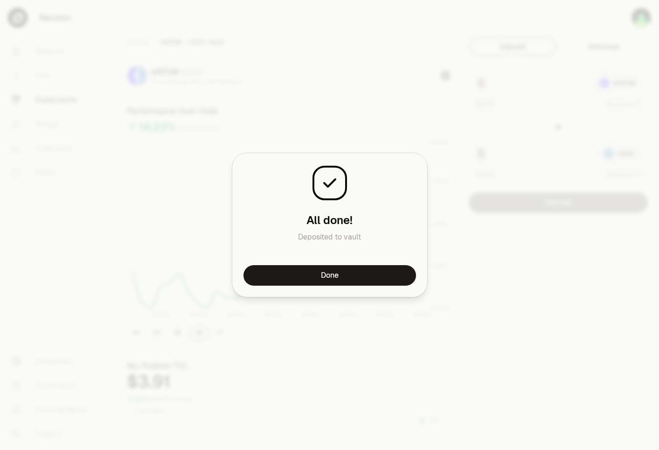
click at [398, 262] on div "All done! Deposited to vault" at bounding box center [329, 209] width 195 height 112
click at [395, 265] on button "Done" at bounding box center [329, 275] width 173 height 21
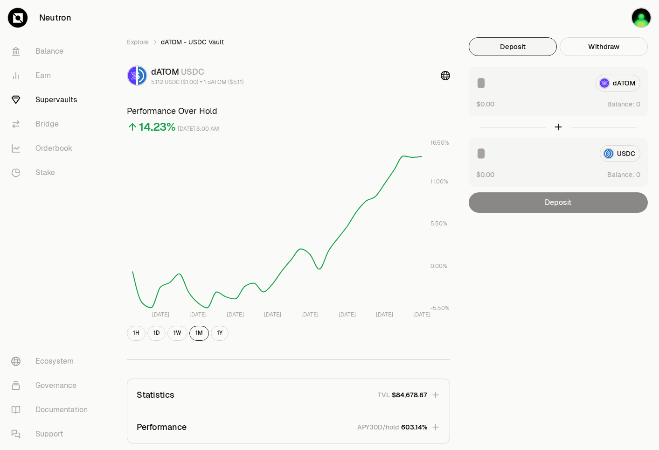
click at [467, 14] on div "Explore dATOM - USDC Vault dATOM USDC 5.112 USDC ($1.00) = 1 dATOM ($5.11) Perf…" at bounding box center [381, 303] width 555 height 607
click at [63, 49] on link "Balance" at bounding box center [52, 51] width 97 height 24
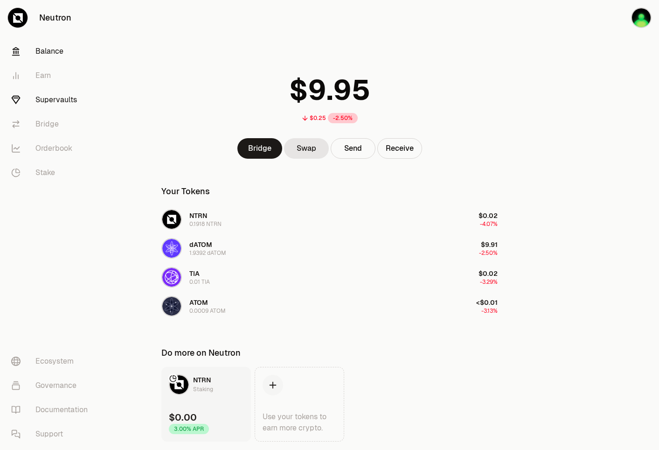
click at [50, 102] on link "Supervaults" at bounding box center [52, 100] width 97 height 24
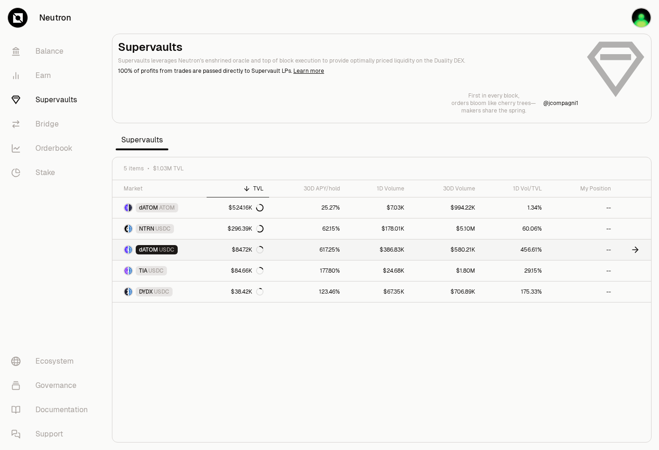
click at [577, 248] on link "--" at bounding box center [582, 249] width 69 height 21
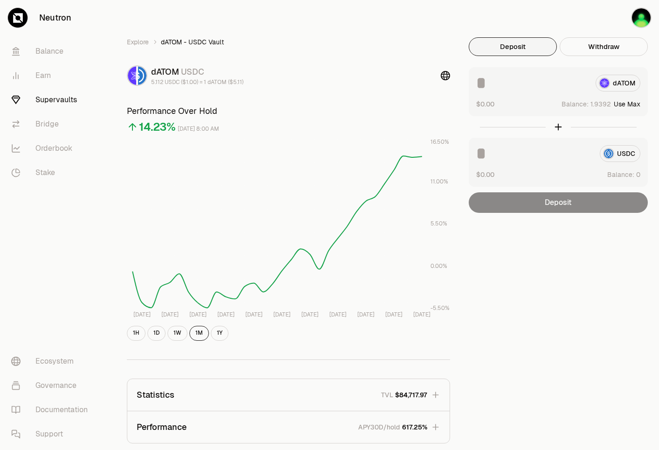
click at [631, 104] on button "Use Max" at bounding box center [627, 103] width 27 height 9
type input "********"
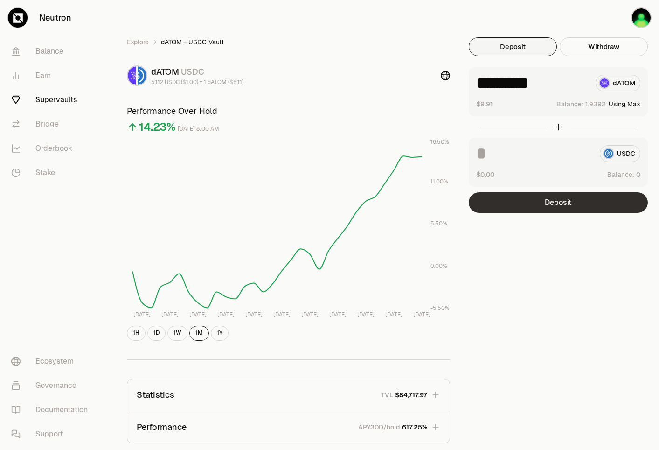
click at [562, 203] on button "Deposit" at bounding box center [558, 202] width 179 height 21
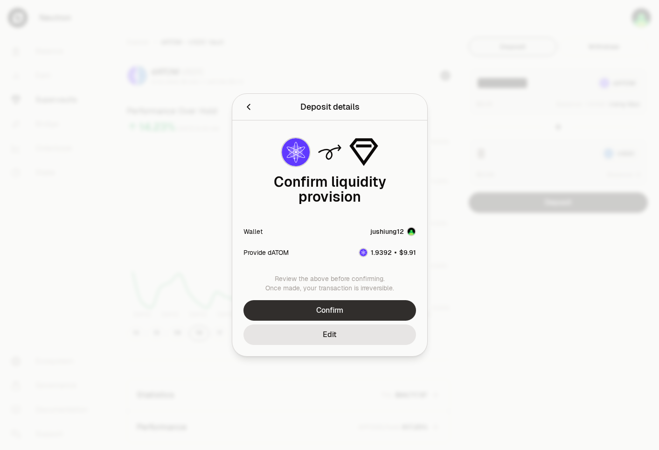
click at [334, 305] on button "Confirm" at bounding box center [329, 310] width 173 height 21
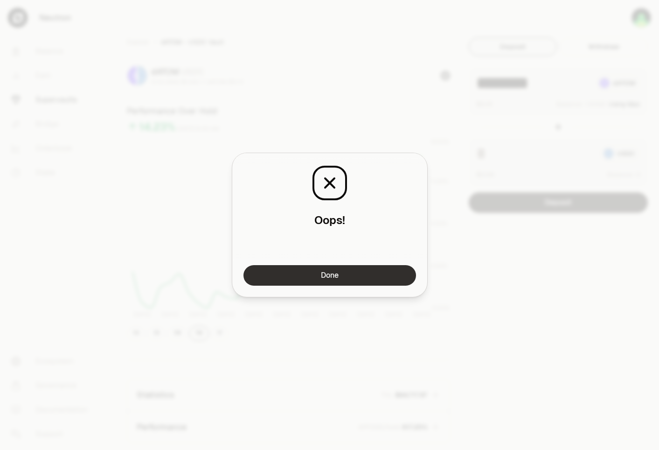
click at [394, 275] on button "Done" at bounding box center [329, 275] width 173 height 21
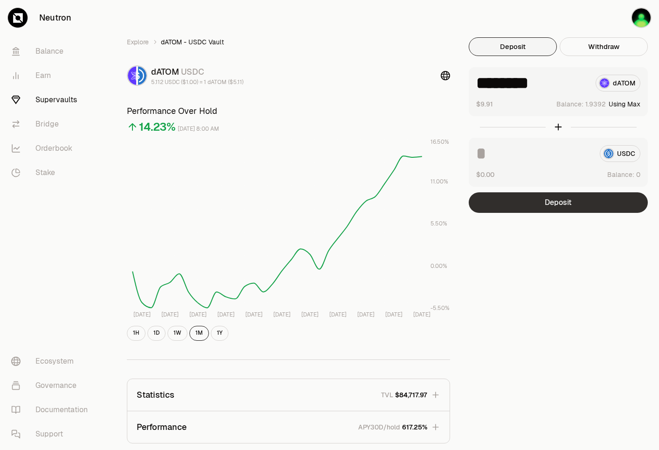
click at [572, 208] on button "Deposit" at bounding box center [558, 202] width 179 height 21
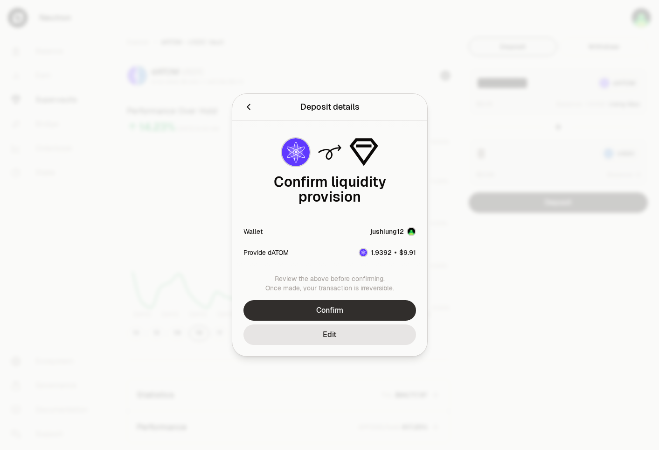
click at [344, 305] on button "Confirm" at bounding box center [329, 310] width 173 height 21
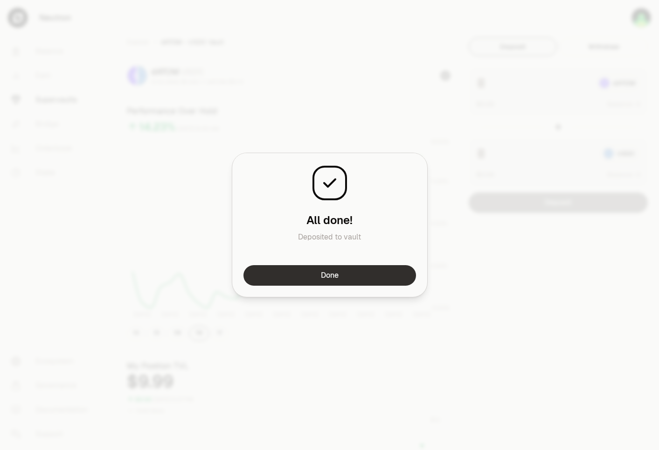
click at [378, 276] on button "Done" at bounding box center [329, 275] width 173 height 21
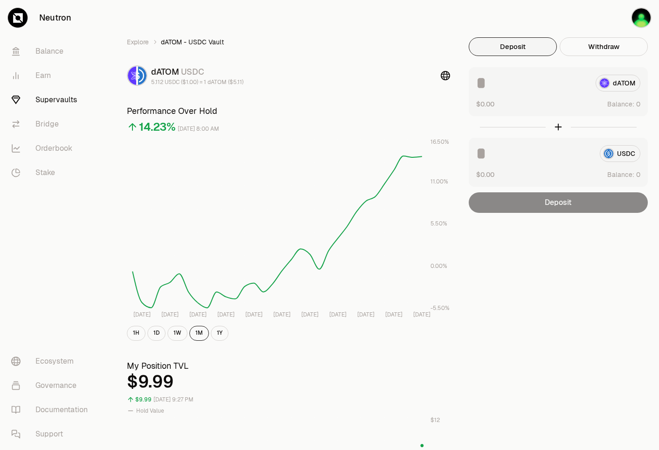
click at [529, 258] on div "Explore dATOM - USDC Vault dATOM USDC 5.112 USDC ($1.00) = 1 dATOM ($5.11) Perf…" at bounding box center [382, 442] width 532 height 810
click at [516, 118] on div at bounding box center [558, 126] width 179 height 21
click at [33, 72] on link "Earn" at bounding box center [52, 75] width 97 height 24
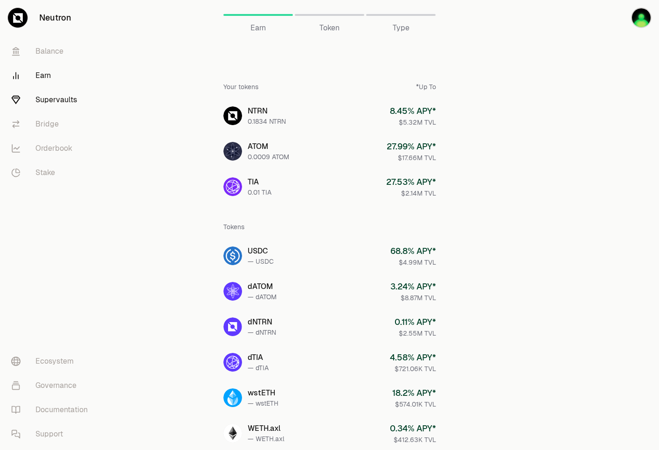
click at [46, 97] on link "Supervaults" at bounding box center [52, 100] width 97 height 24
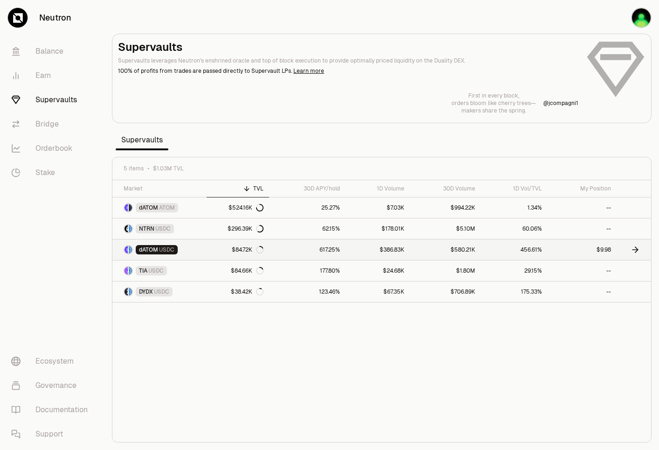
click at [216, 253] on link "$84.72K" at bounding box center [238, 249] width 62 height 21
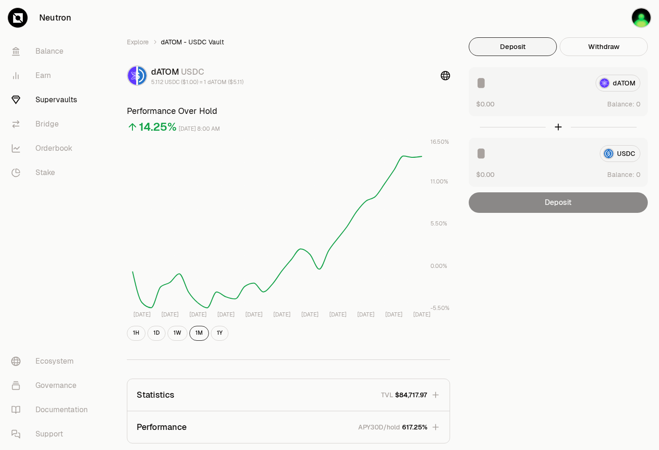
click at [459, 22] on div "Explore dATOM - USDC Vault dATOM USDC 5.112 USDC ($1.00) = 1 dATOM ($5.11) Perf…" at bounding box center [381, 303] width 555 height 607
click at [631, 105] on button "Use Max" at bounding box center [627, 103] width 27 height 9
type input "********"
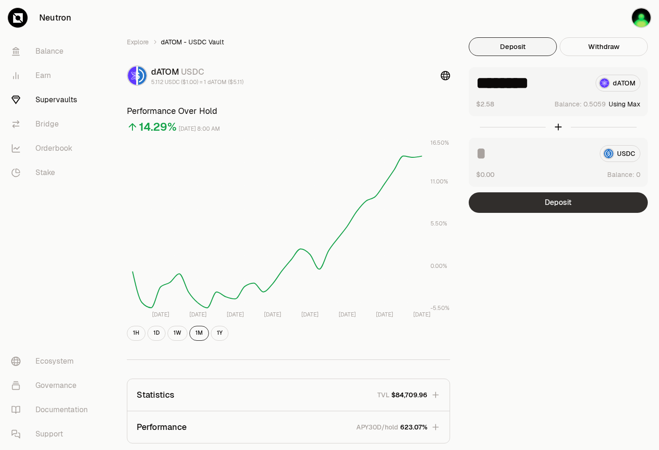
click at [597, 204] on button "Deposit" at bounding box center [558, 202] width 179 height 21
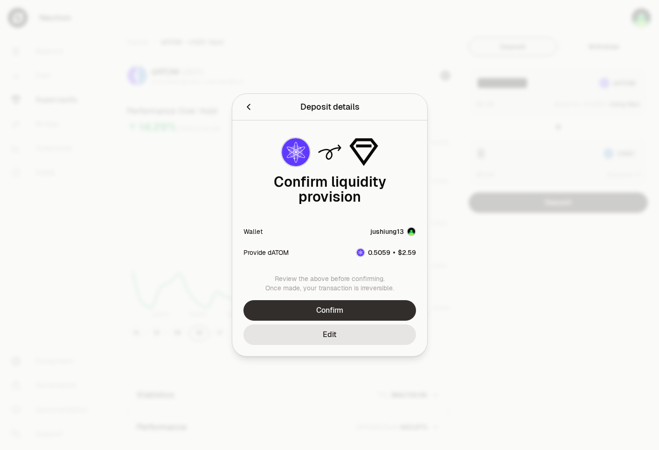
click at [365, 301] on button "Confirm" at bounding box center [329, 310] width 173 height 21
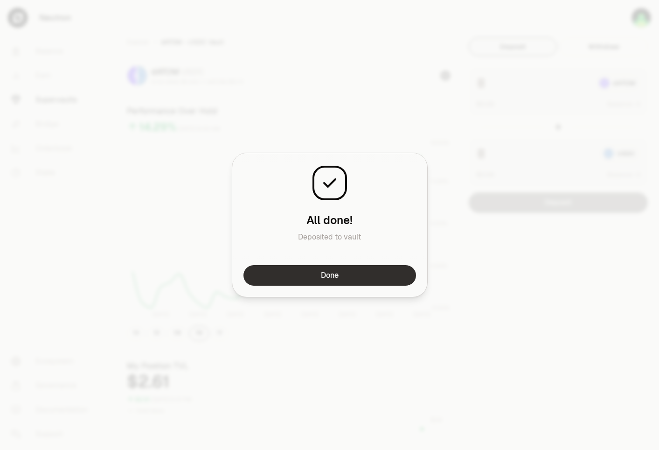
click at [368, 272] on button "Done" at bounding box center [329, 275] width 173 height 21
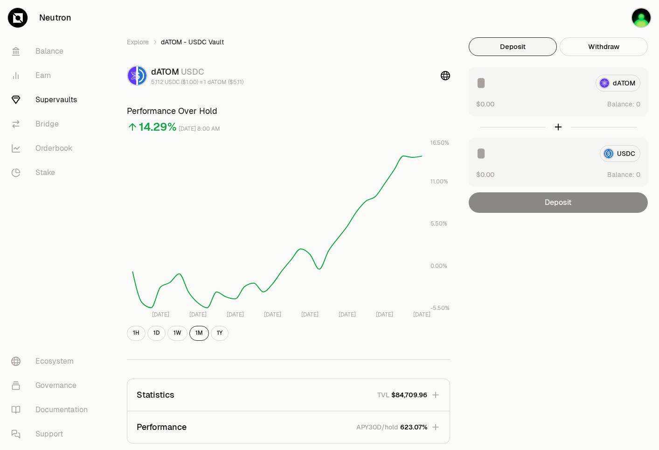
click at [565, 247] on div "Explore dATOM - USDC Vault dATOM USDC 5.112 USDC ($1.00) = 1 dATOM ($5.11) Perf…" at bounding box center [382, 303] width 532 height 532
click at [560, 122] on div at bounding box center [558, 126] width 179 height 21
click at [558, 127] on div at bounding box center [558, 126] width 179 height 21
drag, startPoint x: 476, startPoint y: 274, endPoint x: 490, endPoint y: 275, distance: 14.0
click at [476, 274] on div "Explore dATOM - USDC Vault dATOM USDC 5.112 USDC ($1.00) = 1 dATOM ($5.11) Perf…" at bounding box center [382, 303] width 532 height 532
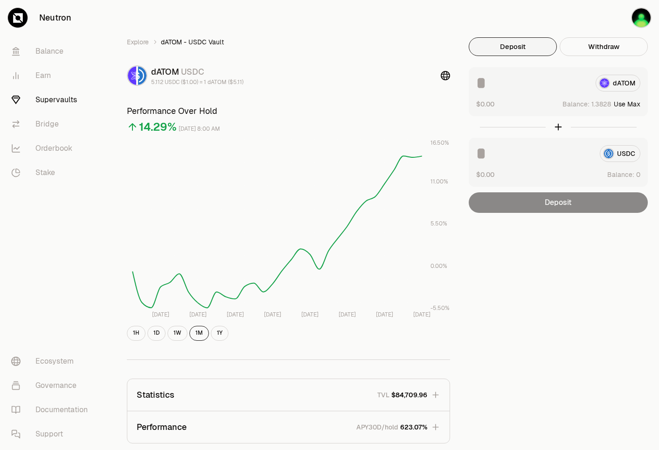
click at [636, 105] on button "Use Max" at bounding box center [627, 103] width 27 height 9
type input "********"
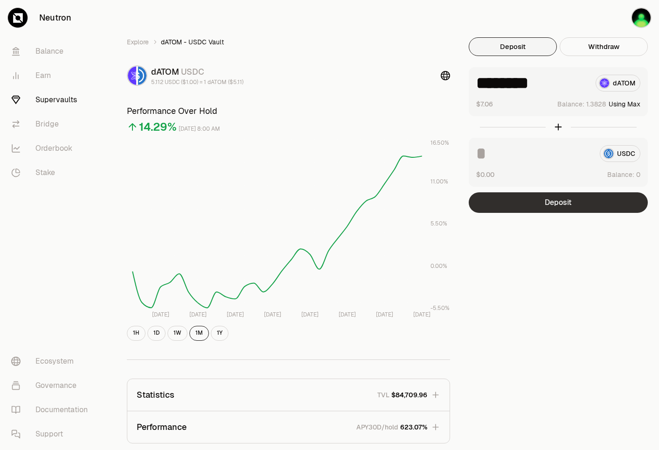
click at [599, 200] on button "Deposit" at bounding box center [558, 202] width 179 height 21
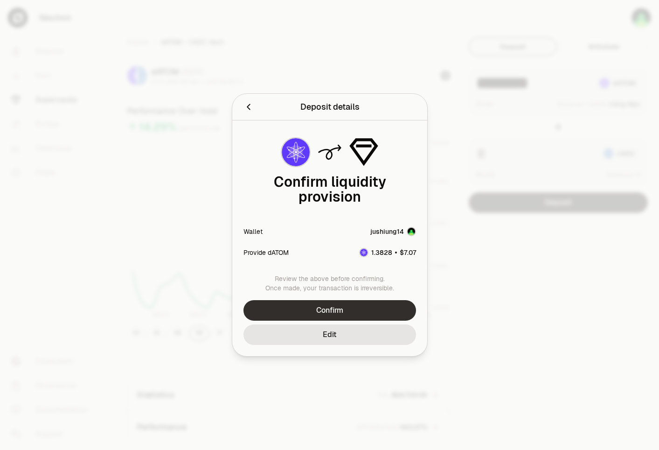
click at [343, 300] on button "Confirm" at bounding box center [329, 310] width 173 height 21
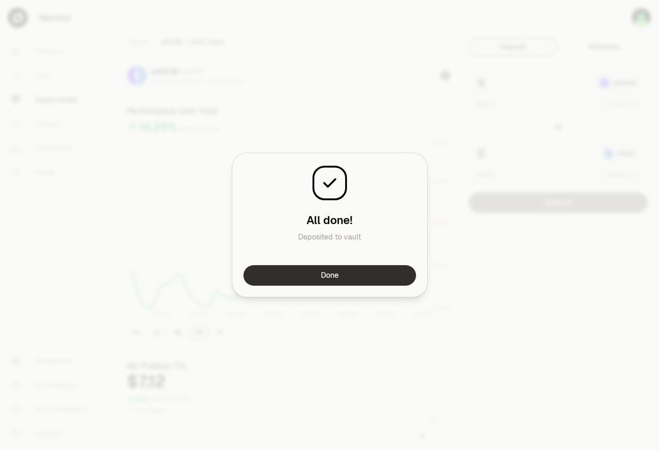
click at [363, 270] on button "Done" at bounding box center [329, 275] width 173 height 21
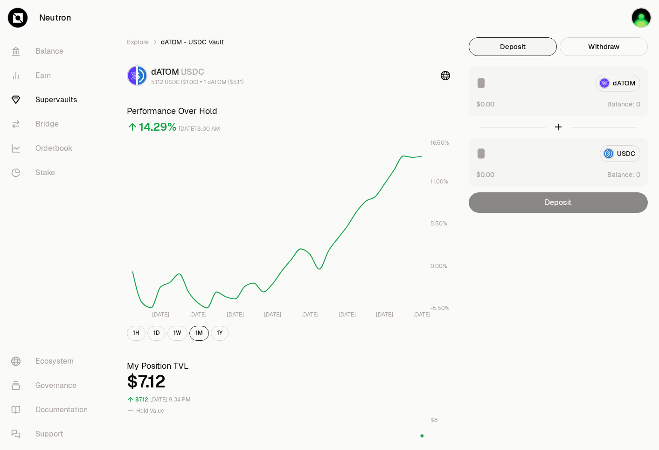
drag, startPoint x: 604, startPoint y: 269, endPoint x: 596, endPoint y: 254, distance: 17.1
click at [605, 268] on div "Explore dATOM - USDC Vault dATOM USDC 5.112 USDC ($1.00) = 1 dATOM ($5.11) Perf…" at bounding box center [382, 442] width 532 height 810
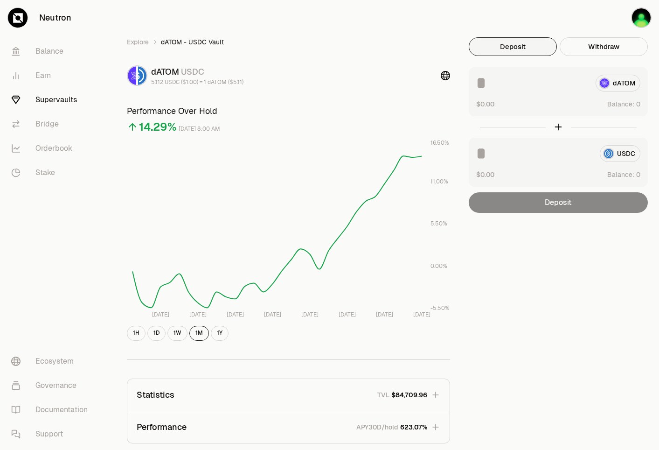
click at [404, 9] on div "Explore dATOM - USDC Vault dATOM USDC 5.112 USDC ($1.00) = 1 dATOM ($5.11) Perf…" at bounding box center [381, 303] width 555 height 607
click at [567, 257] on div "Explore dATOM - USDC Vault dATOM USDC 5.112 USDC ($1.00) = 1 dATOM ($5.11) Perf…" at bounding box center [382, 303] width 532 height 532
click at [636, 105] on button "Use Max" at bounding box center [627, 103] width 27 height 9
type input "********"
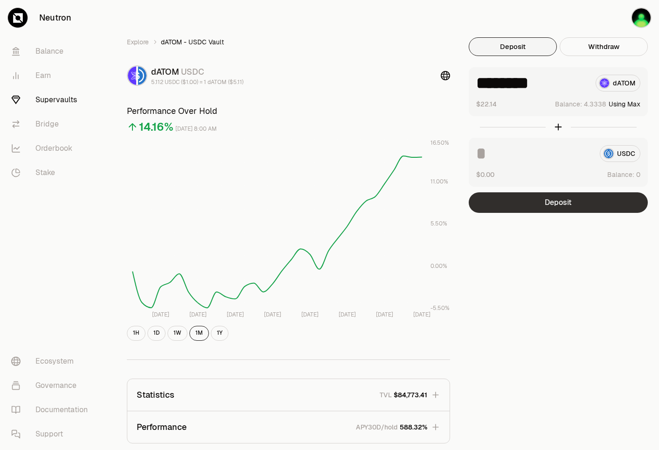
click at [576, 203] on button "Deposit" at bounding box center [558, 202] width 179 height 21
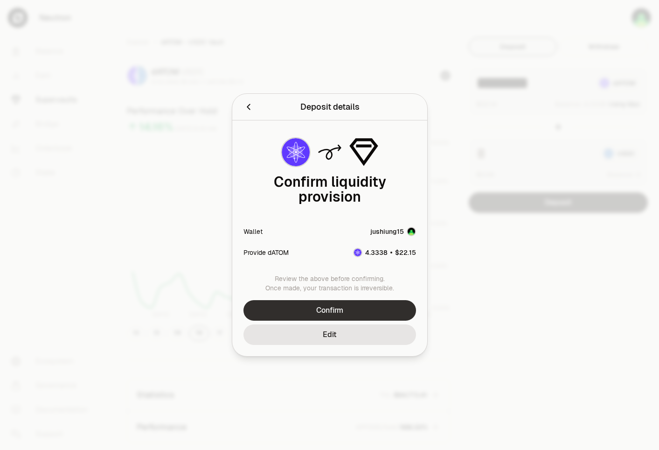
click at [364, 300] on button "Confirm" at bounding box center [329, 310] width 173 height 21
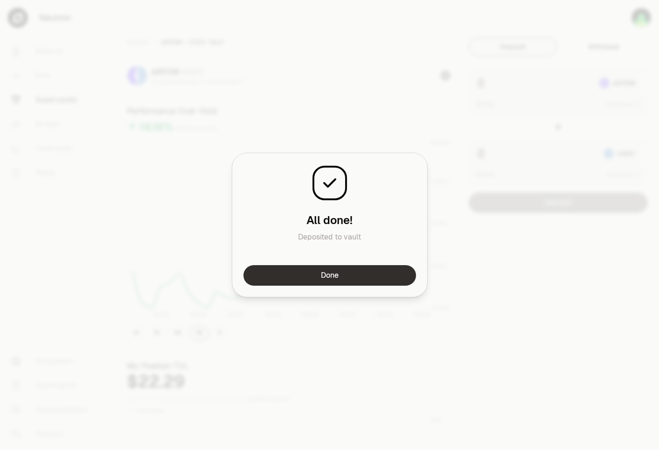
click at [387, 279] on button "Done" at bounding box center [329, 275] width 173 height 21
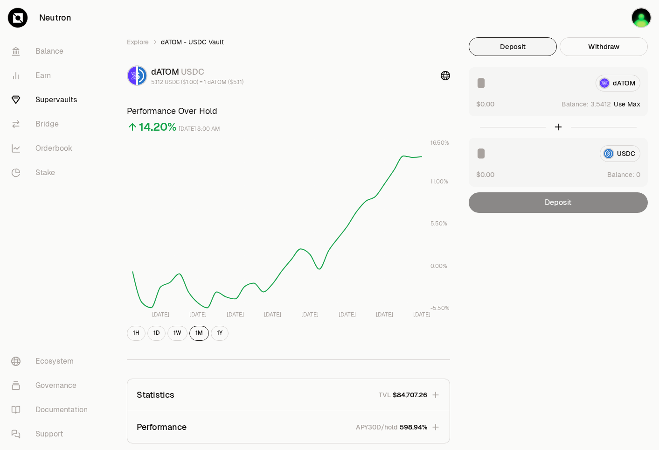
click at [636, 105] on button "Use Max" at bounding box center [627, 103] width 27 height 9
type input "********"
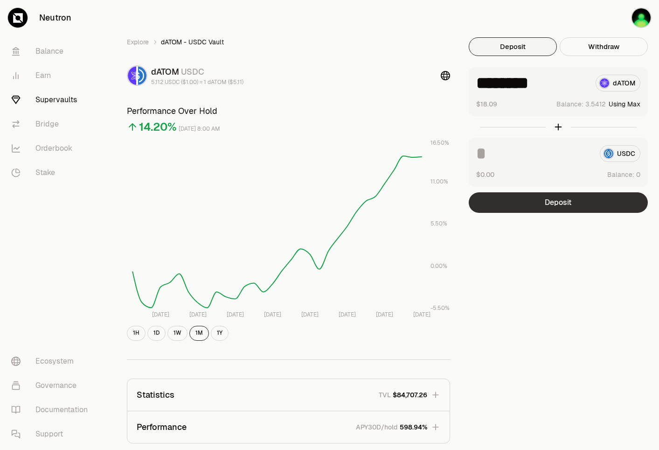
click at [565, 204] on button "Deposit" at bounding box center [558, 202] width 179 height 21
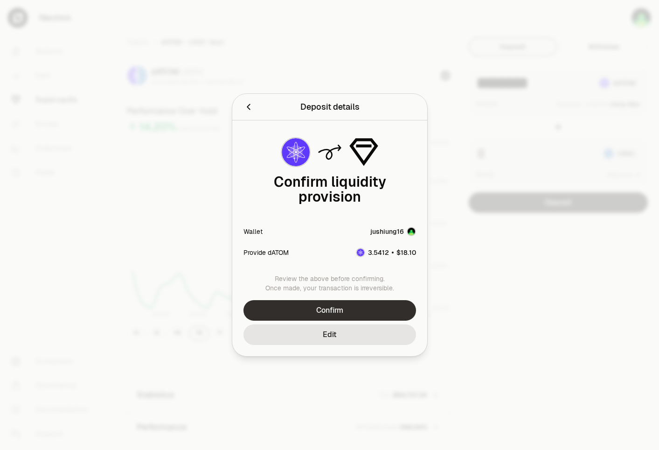
click at [340, 303] on button "Confirm" at bounding box center [329, 310] width 173 height 21
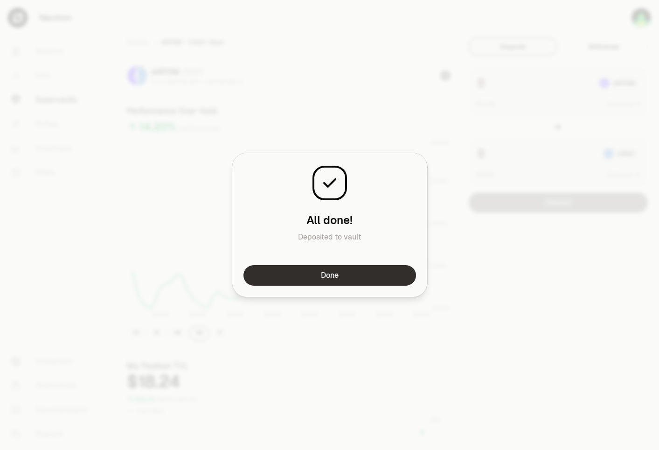
click at [387, 270] on button "Done" at bounding box center [329, 275] width 173 height 21
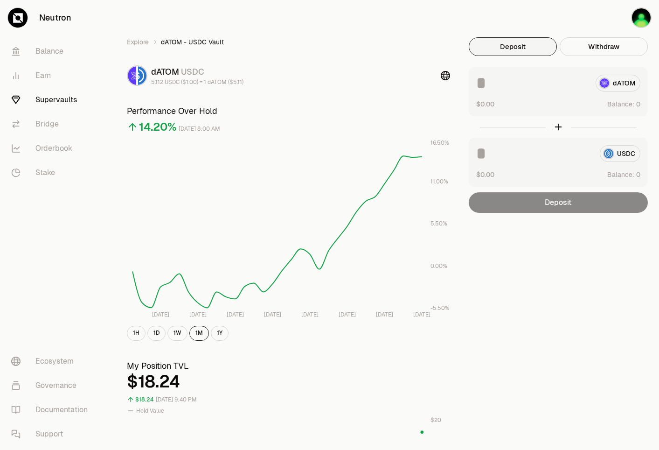
drag, startPoint x: 560, startPoint y: 259, endPoint x: 558, endPoint y: 253, distance: 5.9
click at [561, 258] on div "Explore dATOM - USDC Vault dATOM USDC 5.112 USDC ($1.00) = 1 dATOM ($5.11) Perf…" at bounding box center [382, 442] width 532 height 810
click at [139, 39] on link "Explore" at bounding box center [138, 41] width 22 height 9
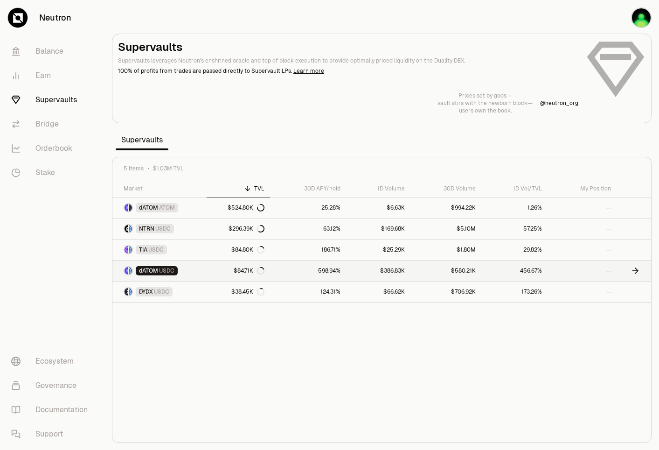
click at [197, 275] on link "dATOM USDC" at bounding box center [159, 270] width 94 height 21
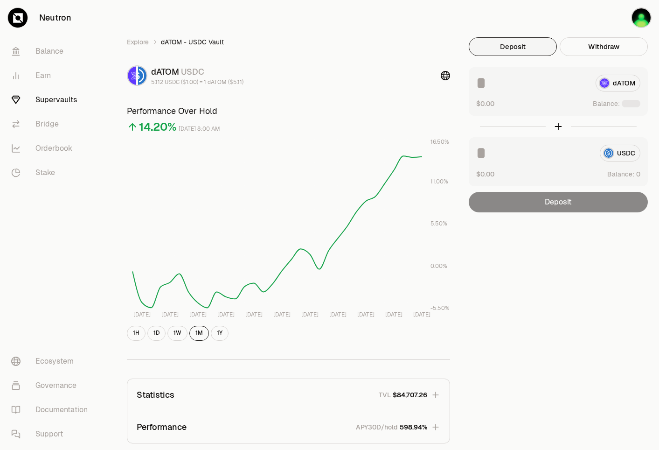
click at [594, 254] on div "Explore dATOM - USDC Vault dATOM USDC 5.112 USDC ($1.00) = 1 dATOM ($5.11) Perf…" at bounding box center [382, 303] width 532 height 532
click at [605, 231] on div "Explore dATOM - USDC Vault dATOM USDC 5.112 USDC ($1.00) = 1 dATOM ($5.11) Perf…" at bounding box center [382, 303] width 532 height 532
click at [558, 245] on div "Explore dATOM - USDC Vault dATOM USDC 5.112 USDC ($1.00) = 1 dATOM ($5.11) Perf…" at bounding box center [382, 303] width 532 height 532
click at [450, 10] on div "Explore dATOM - USDC Vault dATOM USDC 5.112 USDC ($1.00) = 1 dATOM ($5.11) Perf…" at bounding box center [381, 303] width 555 height 607
click at [589, 231] on div "Explore dATOM - USDC Vault dATOM USDC 5.112 USDC ($1.00) = 1 dATOM ($5.11) Perf…" at bounding box center [382, 303] width 532 height 532
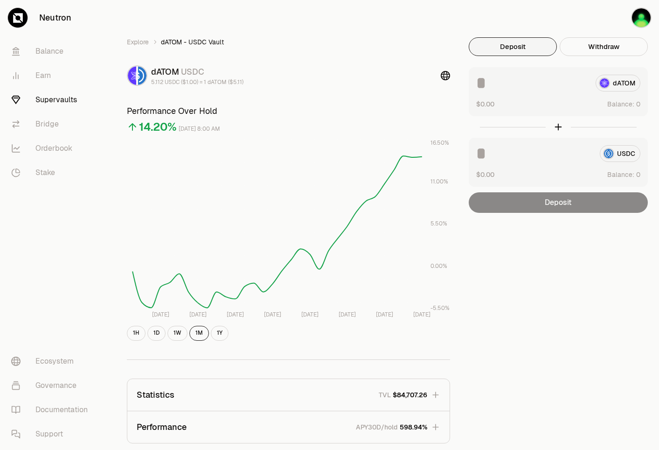
click at [558, 97] on div "dATOM $0.00 Balance:" at bounding box center [558, 91] width 179 height 49
click at [558, 111] on div "dATOM $0.00 Balance:" at bounding box center [558, 91] width 179 height 49
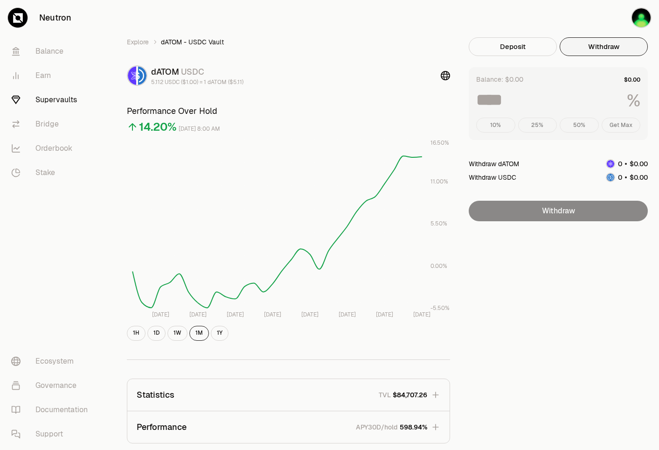
click at [601, 45] on button "Withdraw" at bounding box center [604, 46] width 88 height 19
click at [522, 44] on button "Deposit" at bounding box center [513, 46] width 88 height 19
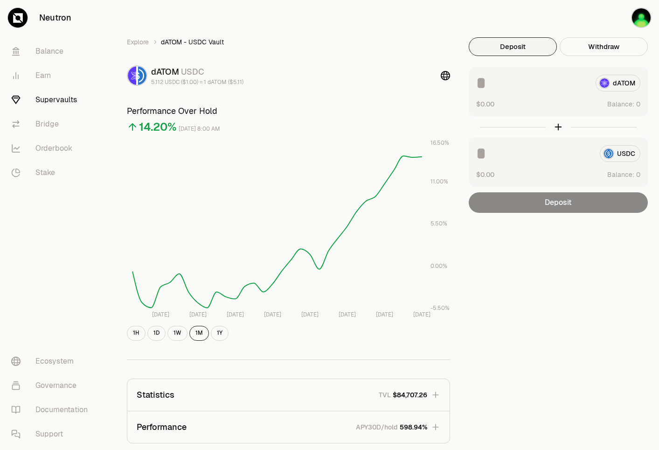
click at [617, 82] on div "dATOM" at bounding box center [558, 83] width 164 height 17
click at [521, 11] on div "Explore dATOM - USDC Vault dATOM USDC 5.112 USDC ($1.00) = 1 dATOM ($5.11) Perf…" at bounding box center [381, 303] width 555 height 607
click at [633, 103] on button "Use Max" at bounding box center [627, 103] width 27 height 9
type input "********"
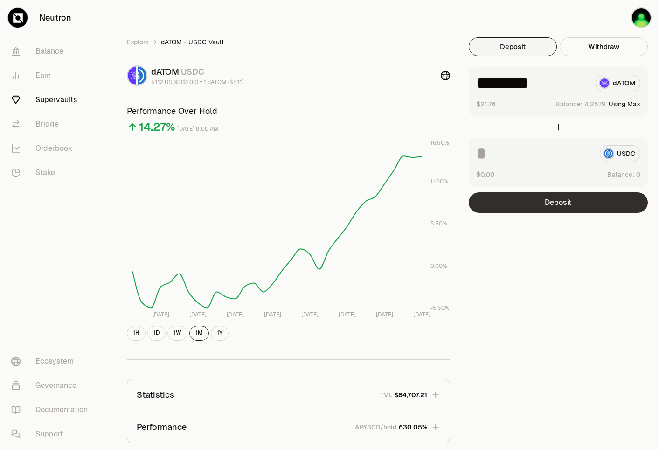
click at [569, 205] on button "Deposit" at bounding box center [558, 202] width 179 height 21
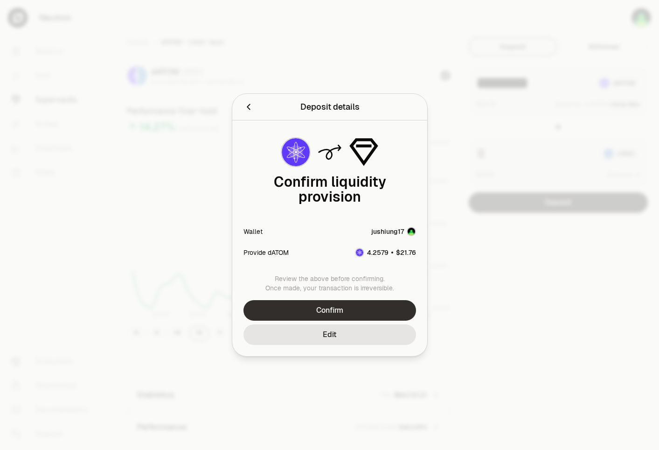
click at [330, 300] on button "Confirm" at bounding box center [329, 310] width 173 height 21
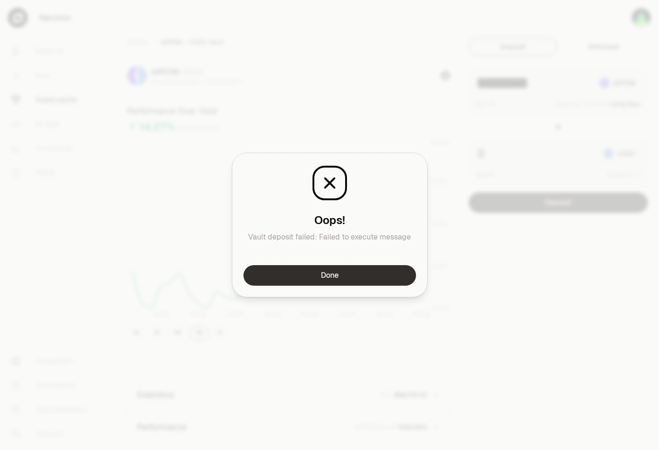
click at [350, 270] on button "Done" at bounding box center [329, 275] width 173 height 21
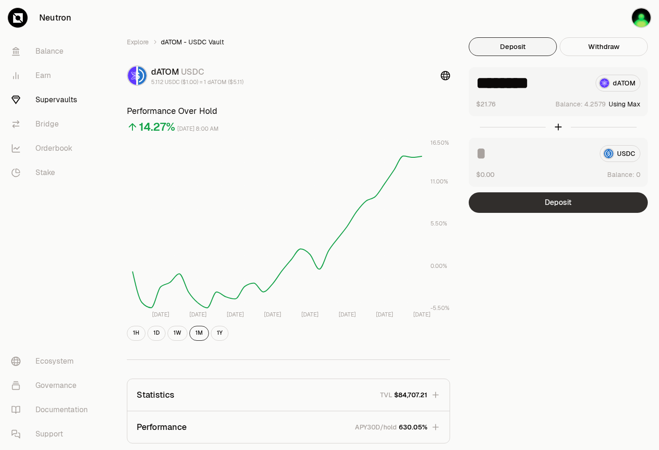
click at [546, 208] on button "Deposit" at bounding box center [558, 202] width 179 height 21
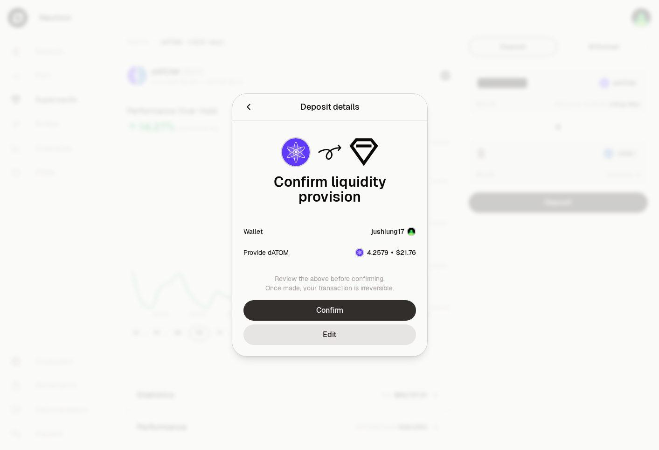
click at [342, 300] on button "Confirm" at bounding box center [329, 310] width 173 height 21
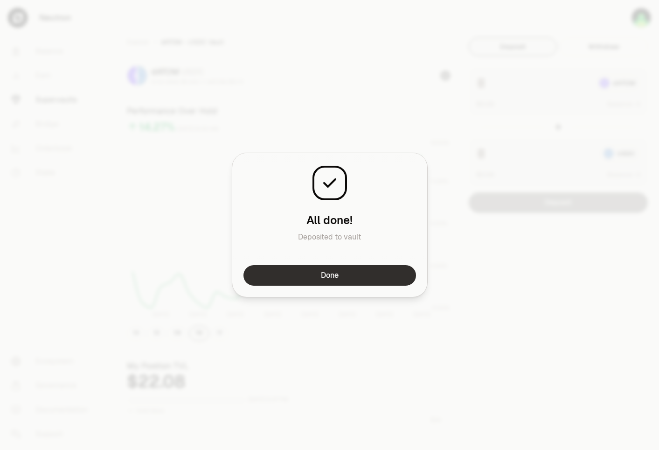
click at [403, 276] on button "Done" at bounding box center [329, 275] width 173 height 21
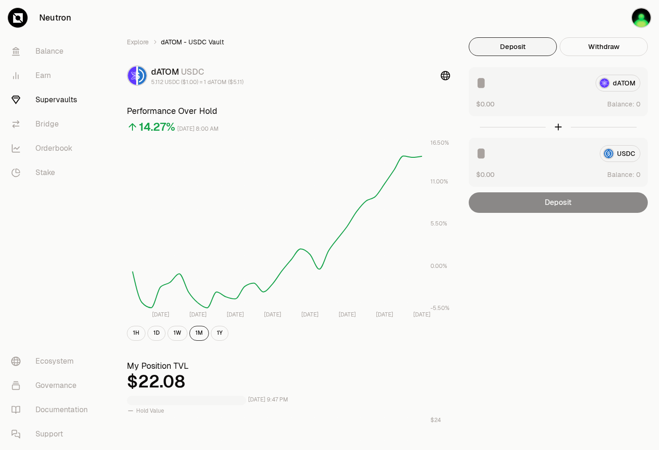
click at [545, 265] on div "Explore dATOM - USDC Vault dATOM USDC 5.112 USDC ($1.00) = 1 dATOM ($5.11) Perf…" at bounding box center [382, 442] width 532 height 810
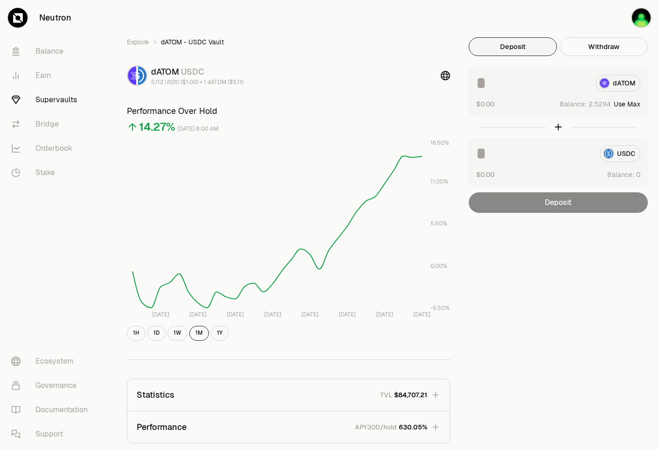
click at [634, 104] on button "Use Max" at bounding box center [627, 103] width 27 height 9
type input "********"
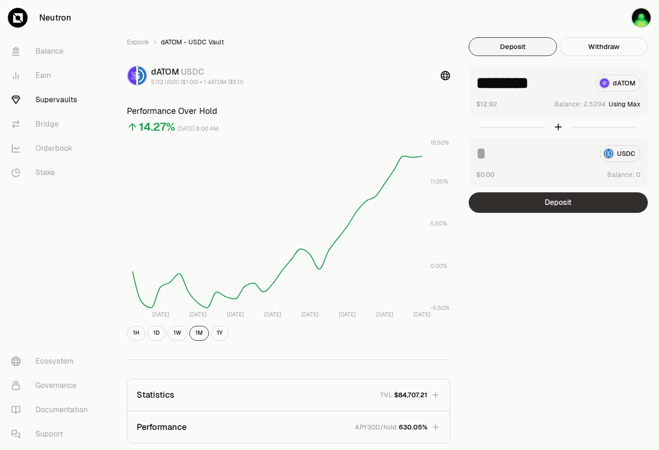
click at [578, 202] on button "Deposit" at bounding box center [558, 202] width 179 height 21
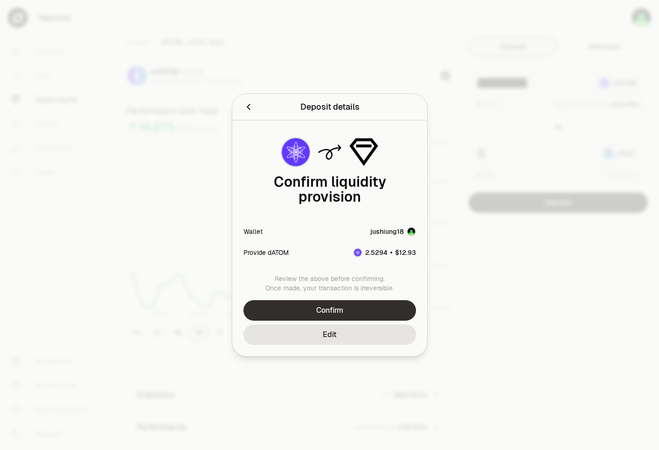
click at [352, 300] on button "Confirm" at bounding box center [329, 310] width 173 height 21
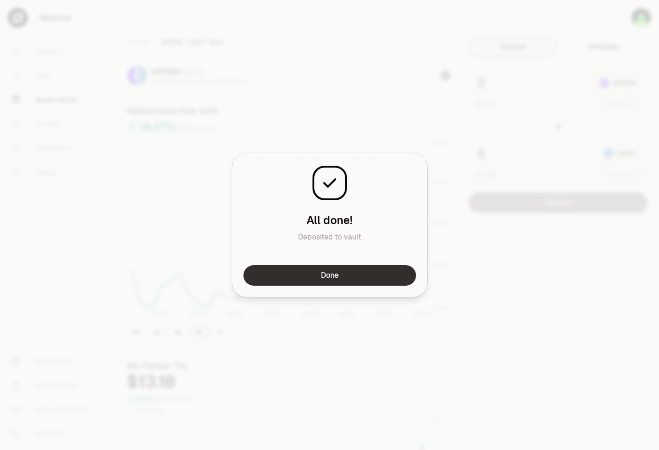
click at [388, 271] on button "Done" at bounding box center [329, 275] width 173 height 21
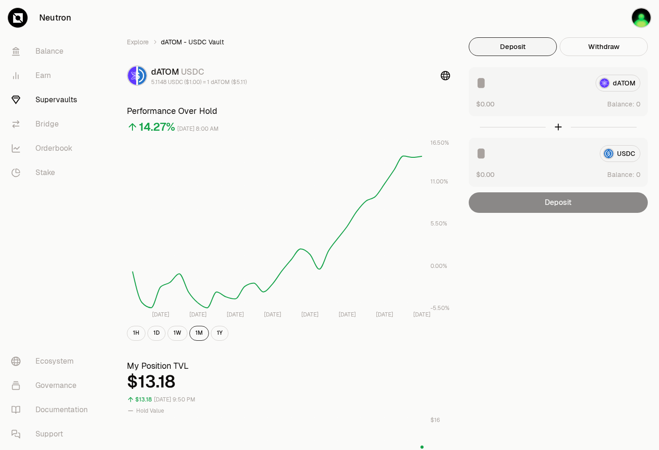
drag, startPoint x: 606, startPoint y: 265, endPoint x: 605, endPoint y: 254, distance: 10.8
click at [606, 265] on div "Explore dATOM - USDC Vault dATOM USDC 5.1148 USDC ($1.00) = 1 dATOM ($5.11) Per…" at bounding box center [382, 442] width 532 height 810
click at [612, 252] on div "Explore dATOM - USDC Vault dATOM USDC 5.1148 USDC ($1.00) = 1 dATOM ($5.11) Per…" at bounding box center [382, 442] width 532 height 810
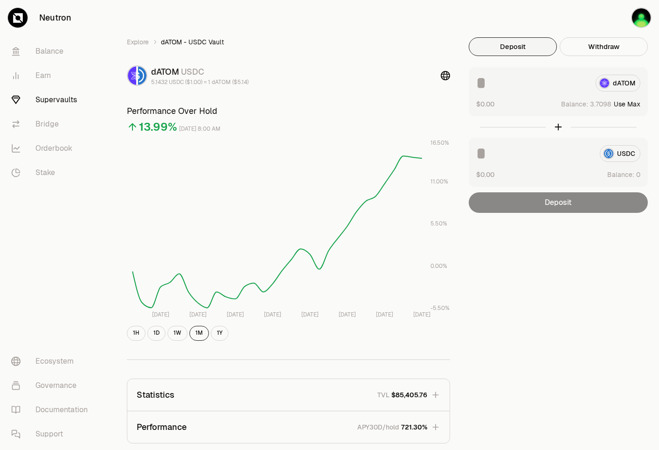
click at [638, 104] on button "Use Max" at bounding box center [627, 103] width 27 height 9
type input "********"
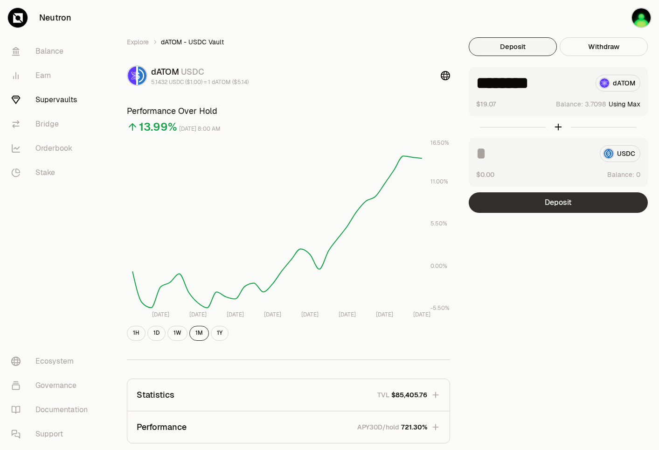
click at [599, 204] on button "Deposit" at bounding box center [558, 202] width 179 height 21
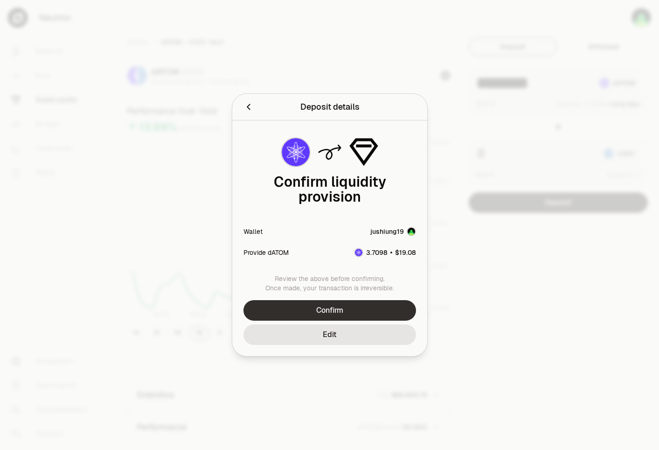
click at [349, 307] on button "Confirm" at bounding box center [329, 310] width 173 height 21
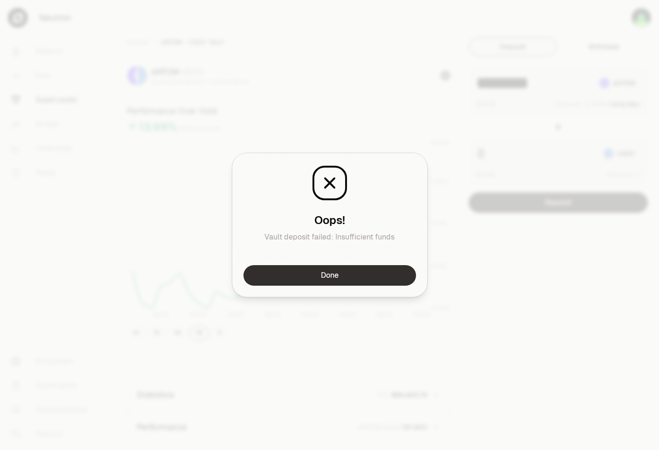
click at [340, 269] on button "Done" at bounding box center [329, 275] width 173 height 21
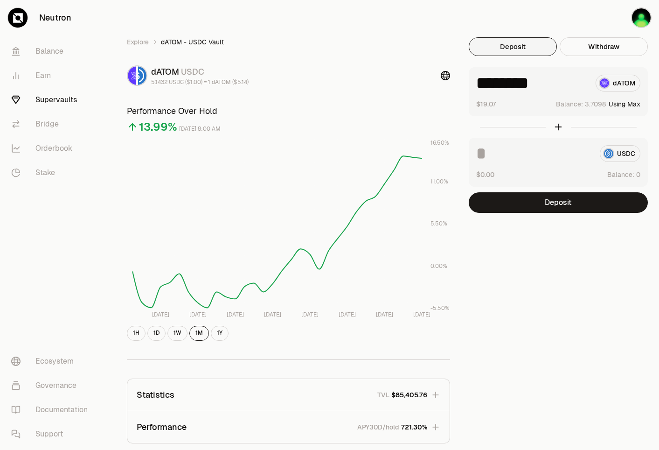
click at [556, 275] on div "Explore dATOM - USDC Vault dATOM USDC 5.1432 USDC ($1.00) = 1 dATOM ($5.14) Per…" at bounding box center [382, 303] width 532 height 532
click at [568, 200] on button "Deposit" at bounding box center [558, 202] width 179 height 21
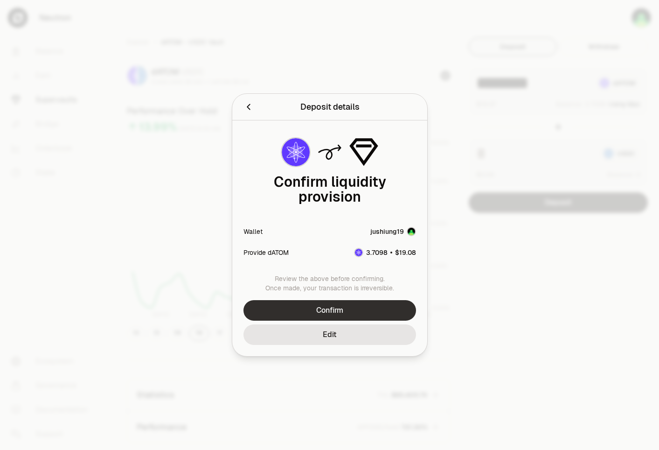
click at [320, 302] on button "Confirm" at bounding box center [329, 310] width 173 height 21
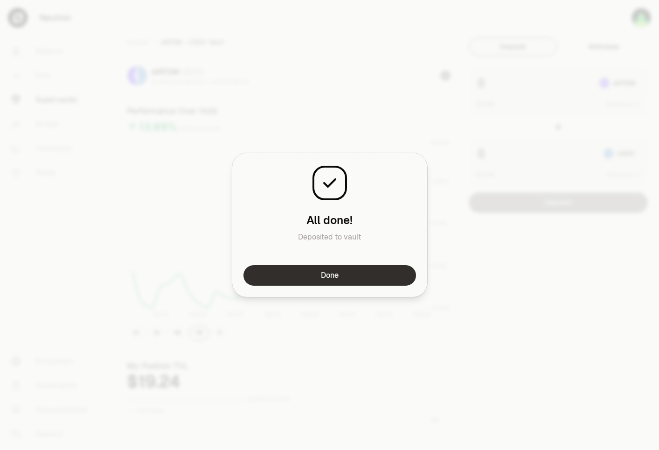
click at [314, 272] on button "Done" at bounding box center [329, 275] width 173 height 21
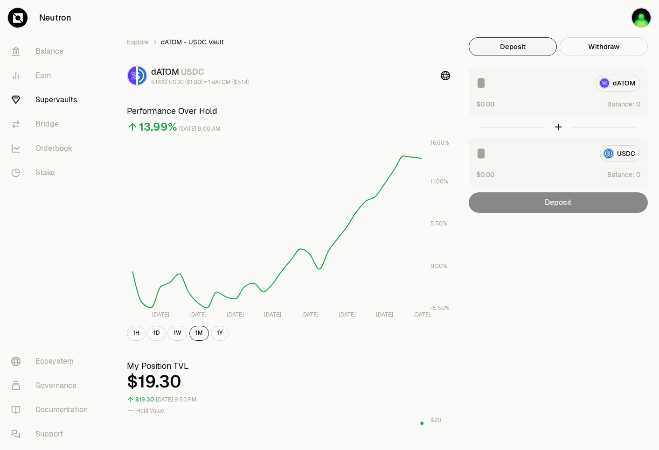
click at [576, 254] on div "Explore dATOM - USDC Vault dATOM USDC 5.1432 USDC ($1.00) = 1 dATOM ($5.14) Per…" at bounding box center [382, 442] width 532 height 810
click at [581, 256] on div "Explore dATOM - USDC Vault dATOM USDC 5.1432 USDC ($1.00) = 1 dATOM ($5.14) Per…" at bounding box center [382, 442] width 532 height 810
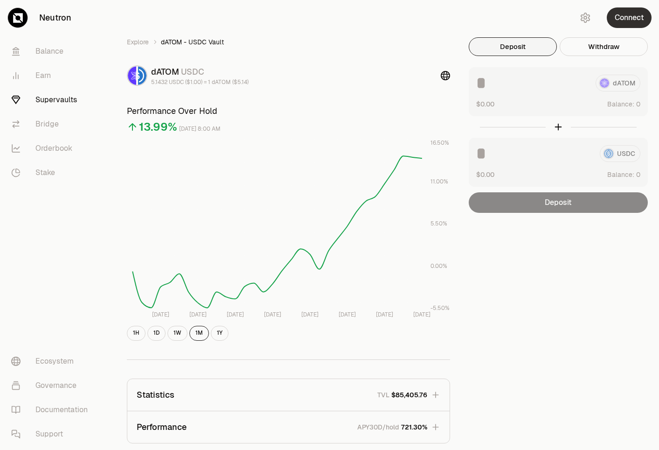
click at [620, 20] on button "Connect" at bounding box center [629, 17] width 45 height 21
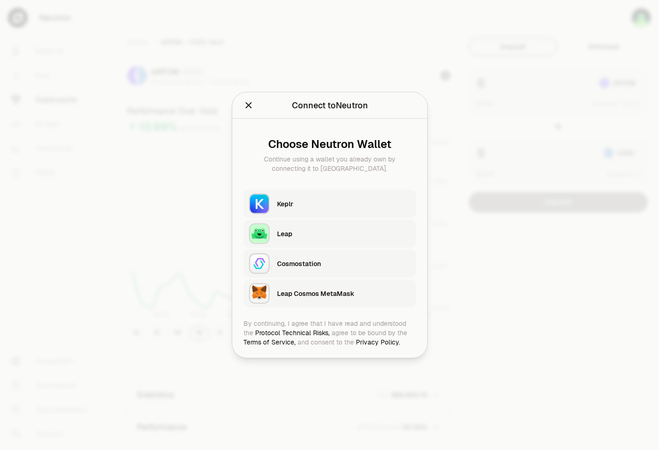
click at [349, 194] on div "Keplr" at bounding box center [346, 203] width 139 height 21
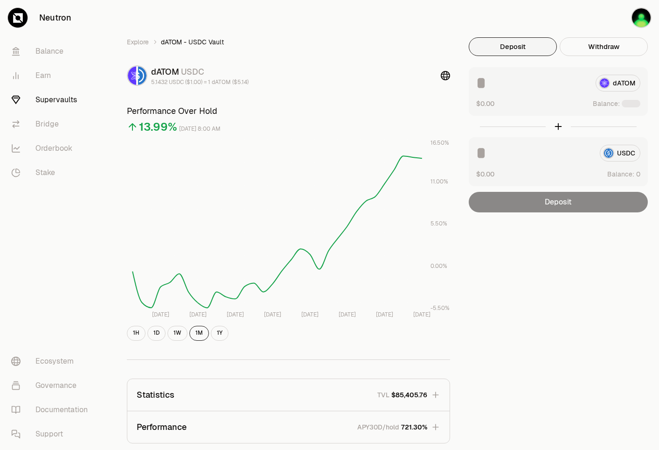
click at [583, 264] on div "Explore dATOM - USDC Vault dATOM USDC 5.1432 USDC ($1.00) = 1 dATOM ($5.14) Per…" at bounding box center [382, 303] width 532 height 532
click at [583, 263] on div "Explore dATOM - USDC Vault dATOM USDC 5.1432 USDC ($1.00) = 1 dATOM ($5.14) Per…" at bounding box center [382, 303] width 532 height 532
click at [583, 262] on div "Explore dATOM - USDC Vault dATOM USDC 5.1432 USDC ($1.00) = 1 dATOM ($5.14) Per…" at bounding box center [382, 303] width 532 height 532
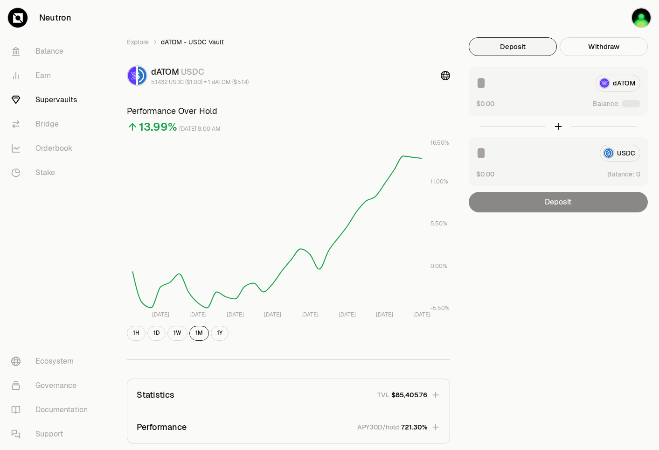
click at [527, 279] on div "Explore dATOM - USDC Vault dATOM USDC 5.1432 USDC ($1.00) = 1 dATOM ($5.14) Per…" at bounding box center [382, 303] width 532 height 532
click at [522, 49] on button "Deposit" at bounding box center [513, 46] width 88 height 19
click at [583, 295] on div "Explore dATOM - USDC Vault dATOM USDC 5.1432 USDC ($1.00) = 1 dATOM ($5.14) Per…" at bounding box center [382, 303] width 532 height 532
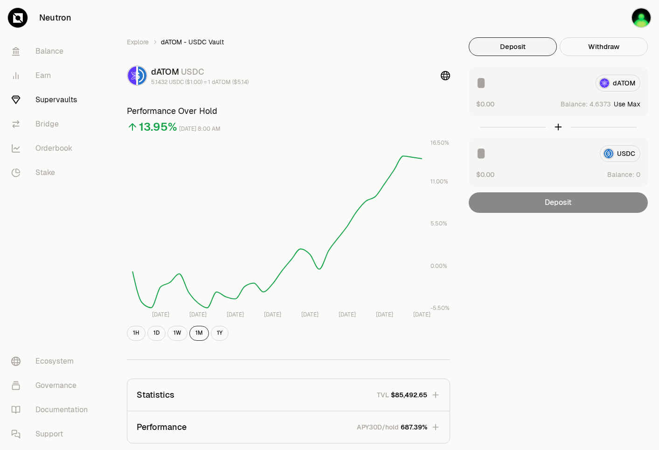
click at [590, 250] on div "Explore dATOM - USDC Vault dATOM USDC 5.1432 USDC ($1.00) = 1 dATOM ($5.14) Per…" at bounding box center [382, 303] width 532 height 532
click at [633, 102] on button "Use Max" at bounding box center [627, 103] width 27 height 9
type input "********"
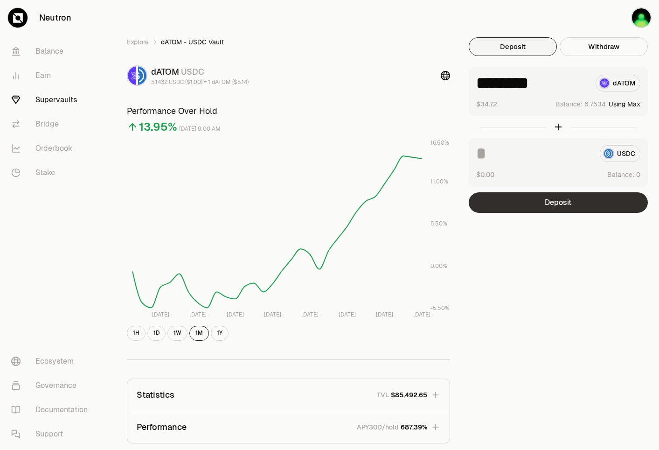
click at [562, 202] on button "Deposit" at bounding box center [558, 202] width 179 height 21
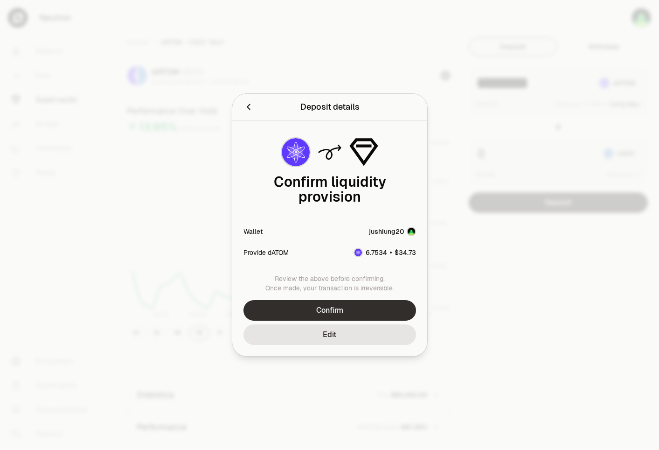
click at [362, 300] on button "Confirm" at bounding box center [329, 310] width 173 height 21
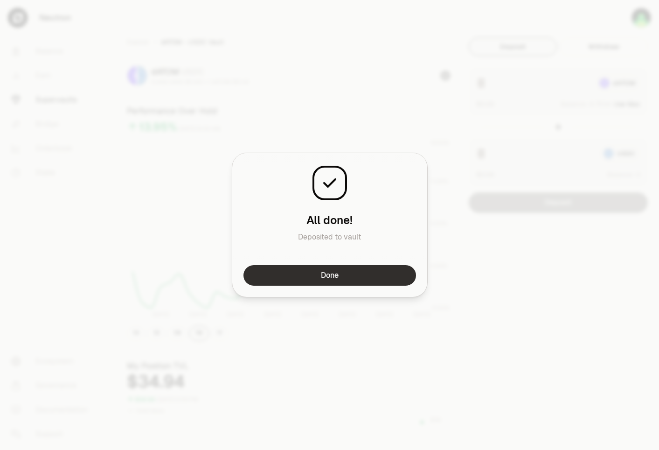
click at [310, 279] on button "Done" at bounding box center [329, 275] width 173 height 21
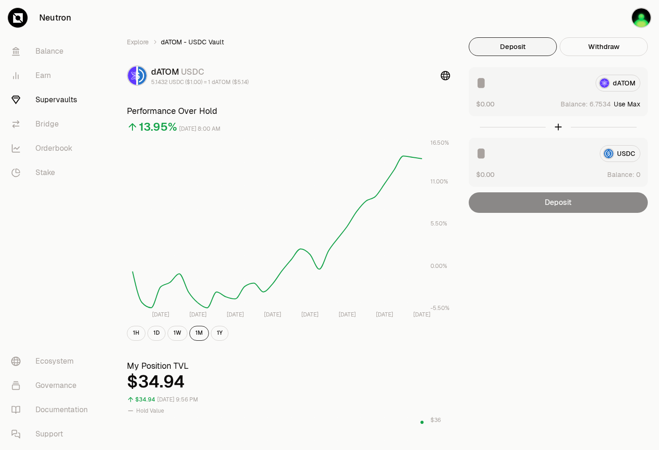
click at [597, 264] on div "Explore dATOM - USDC Vault dATOM USDC 5.1432 USDC ($1.00) = 1 dATOM ($5.14) Per…" at bounding box center [382, 442] width 532 height 810
